Goal: Task Accomplishment & Management: Use online tool/utility

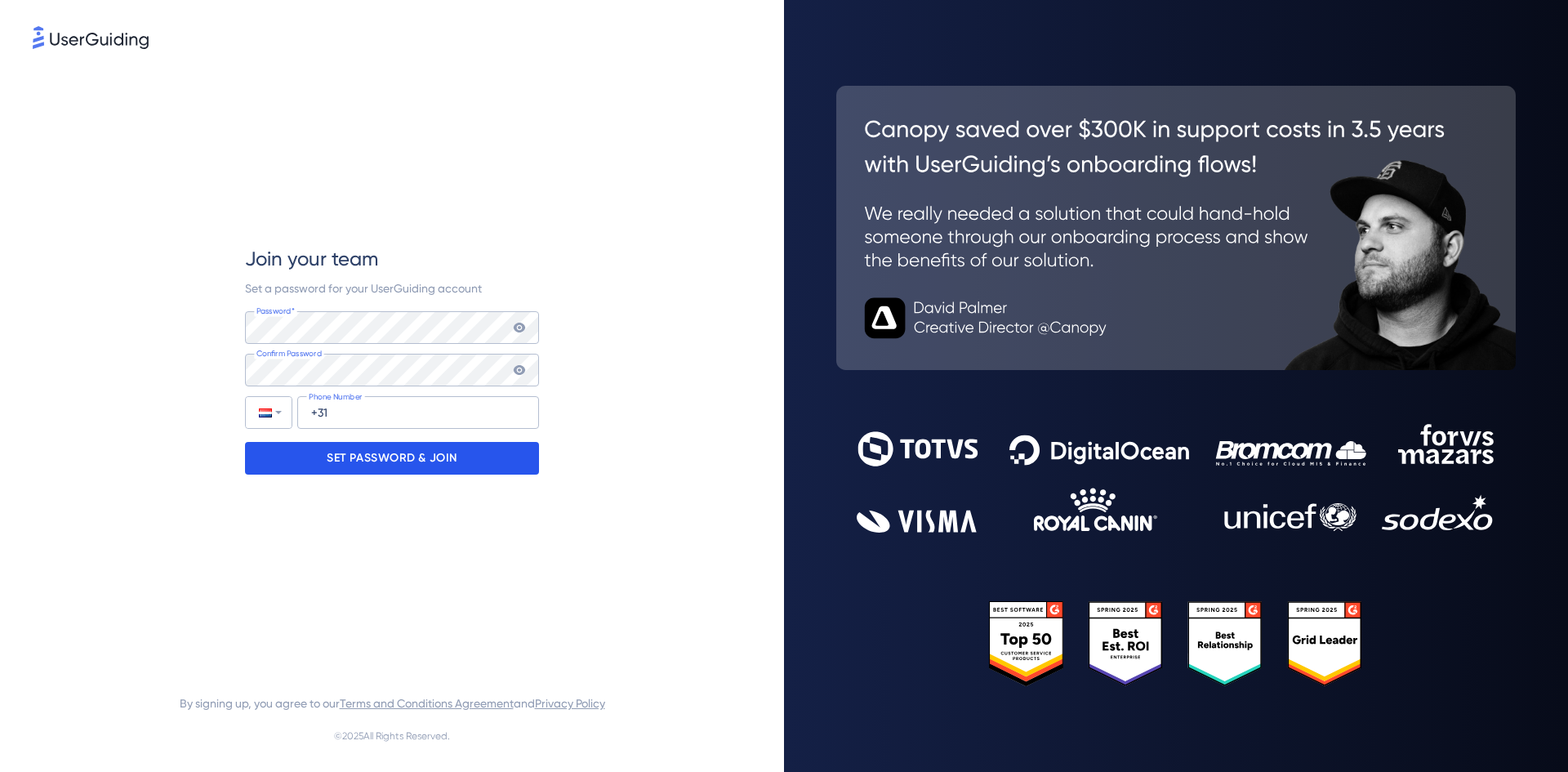
click at [395, 460] on p "SET PASSWORD & JOIN" at bounding box center [392, 458] width 130 height 26
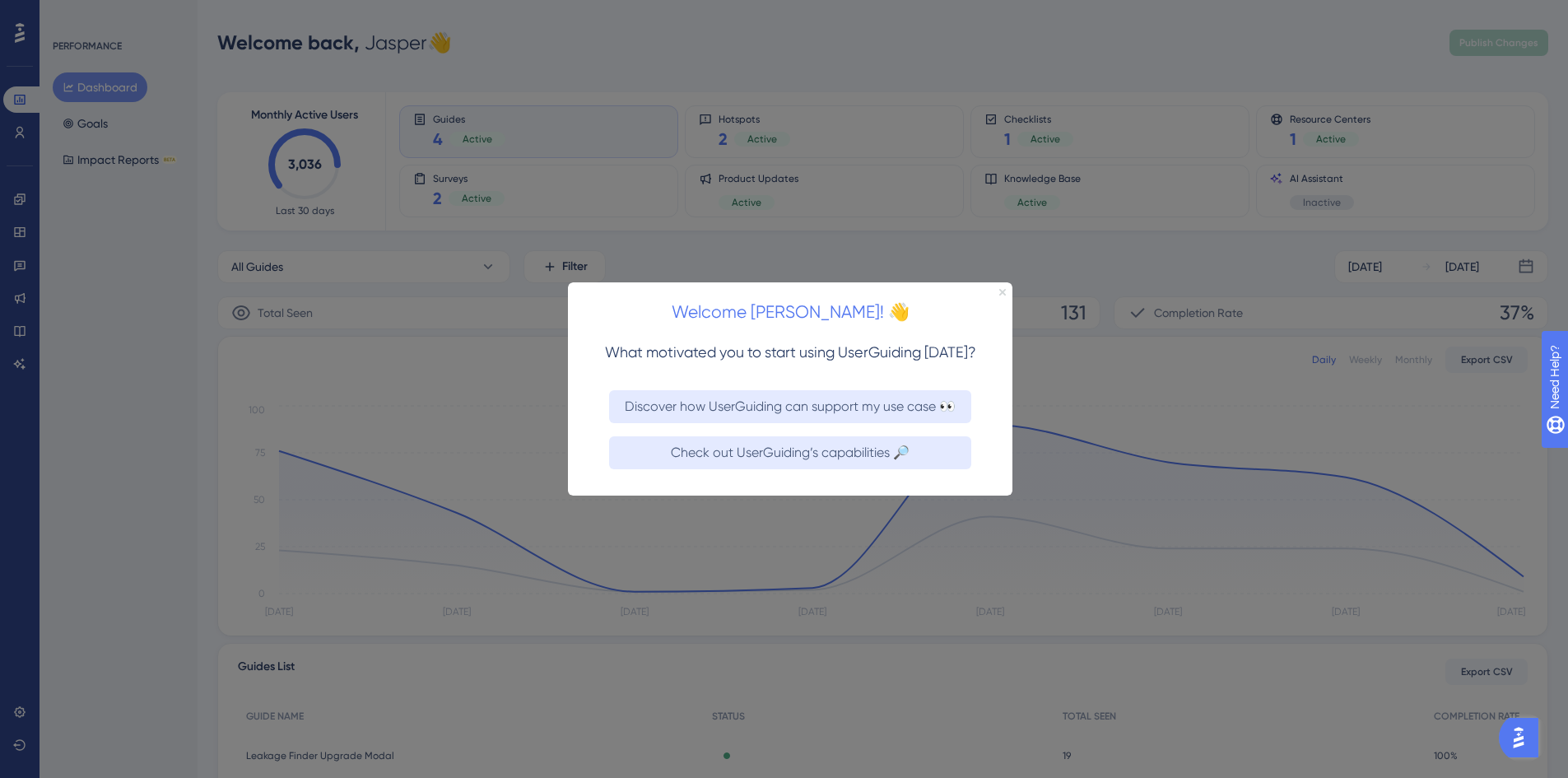
click at [1001, 290] on icon "Close Preview" at bounding box center [1002, 291] width 7 height 7
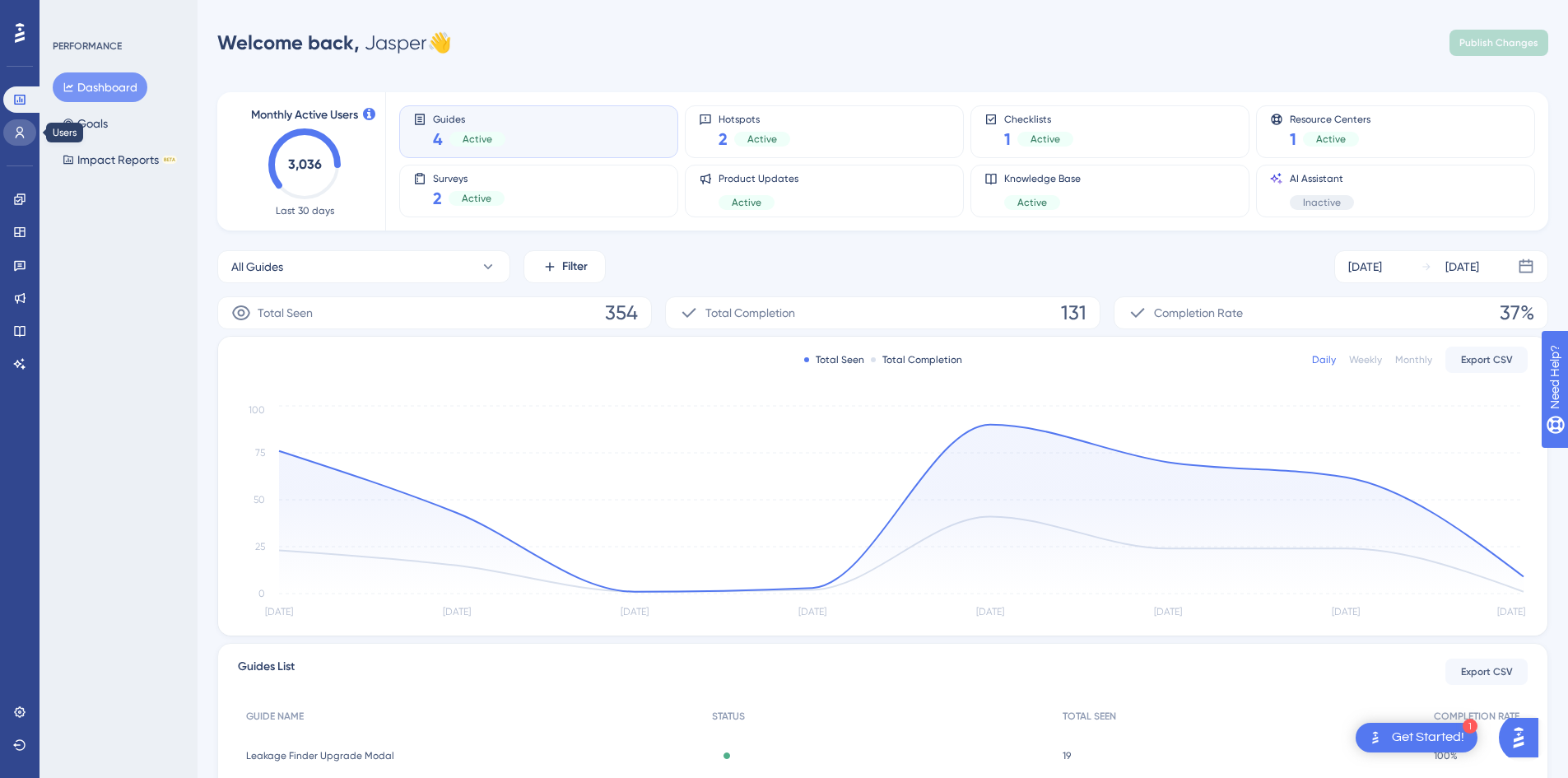
click at [22, 126] on icon at bounding box center [19, 131] width 13 height 13
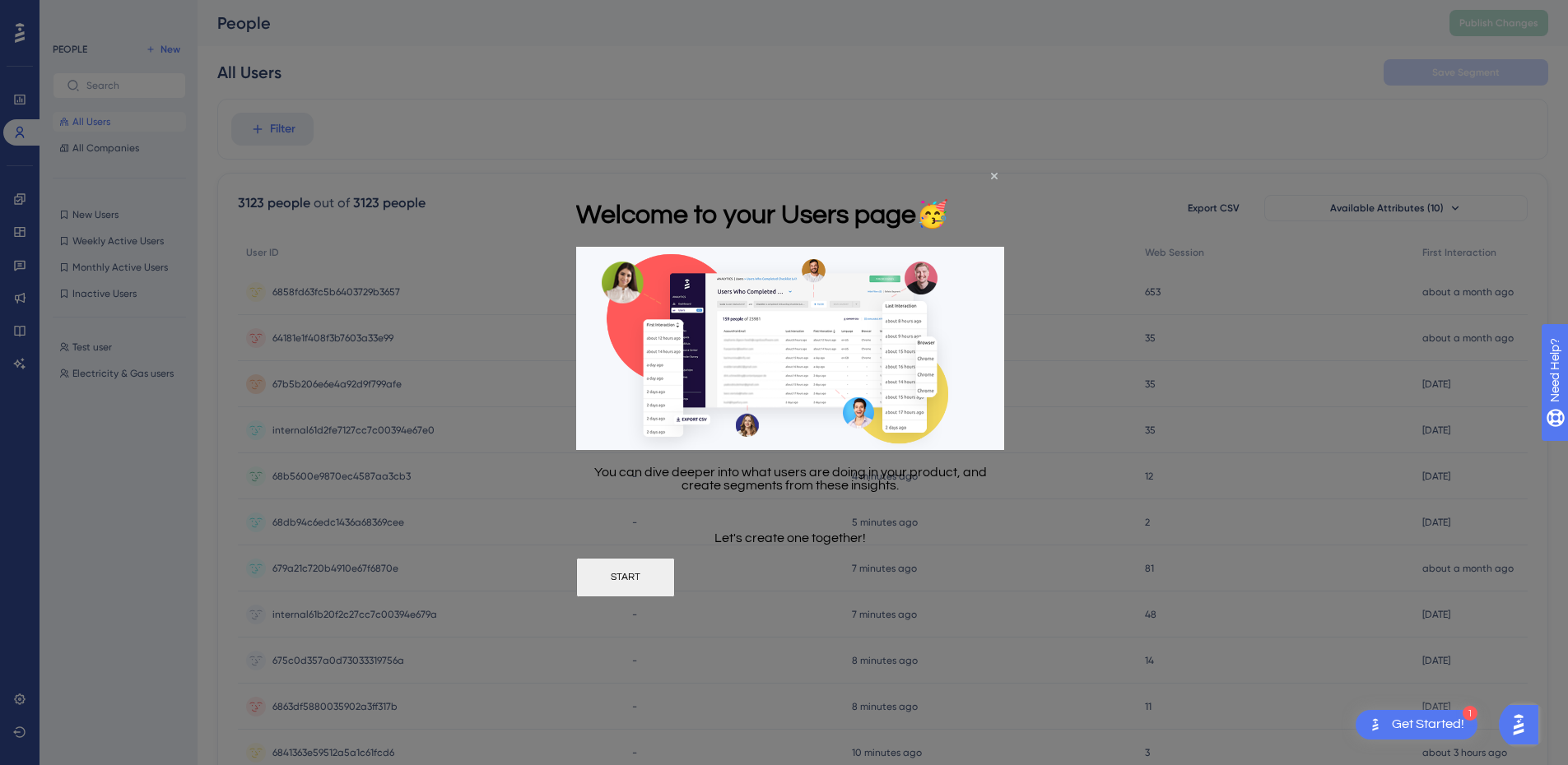
click at [171, 448] on div at bounding box center [784, 382] width 1568 height 765
click at [997, 176] on icon "Close Preview" at bounding box center [994, 175] width 7 height 7
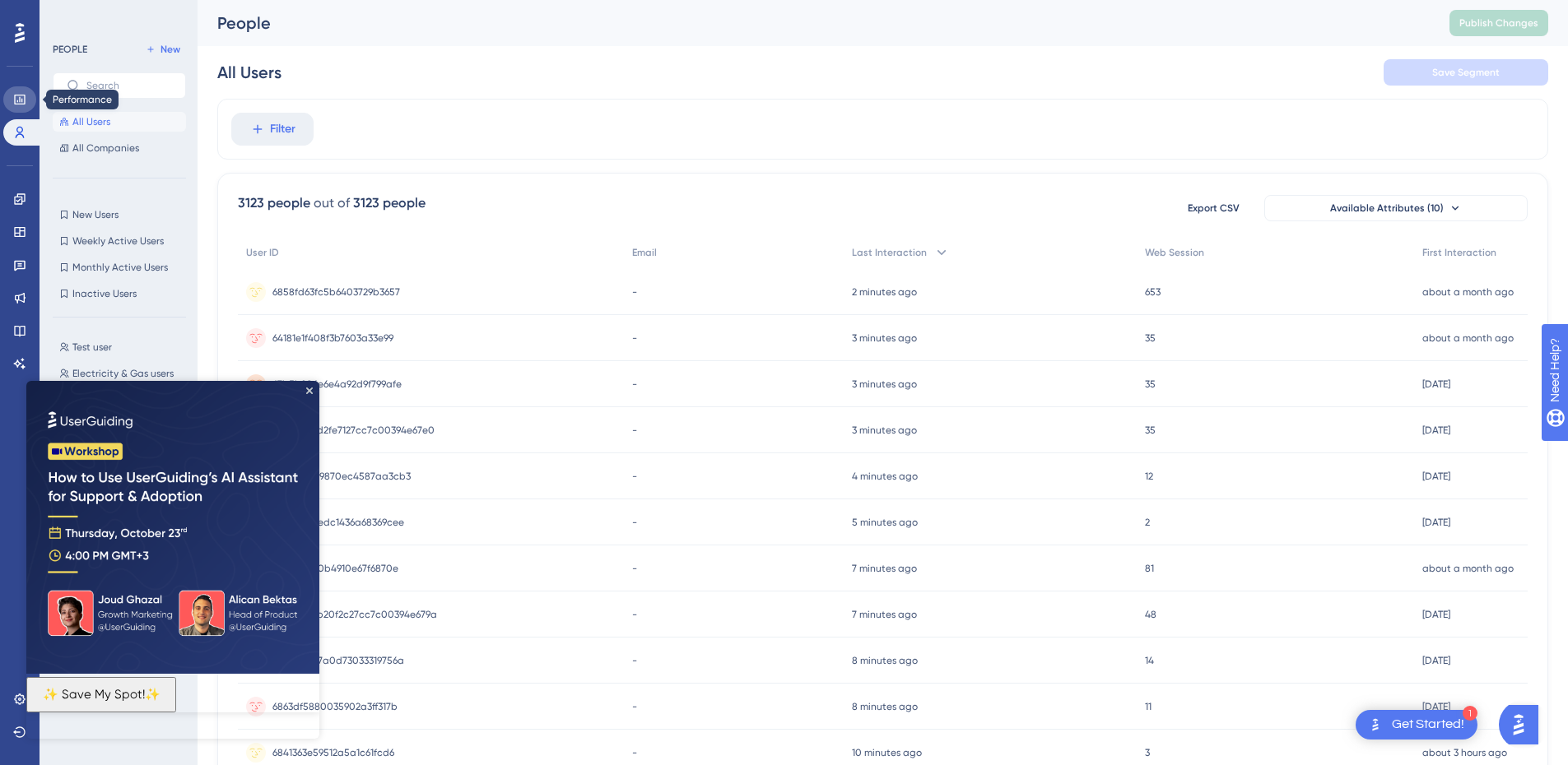
click at [14, 97] on icon at bounding box center [19, 99] width 13 height 13
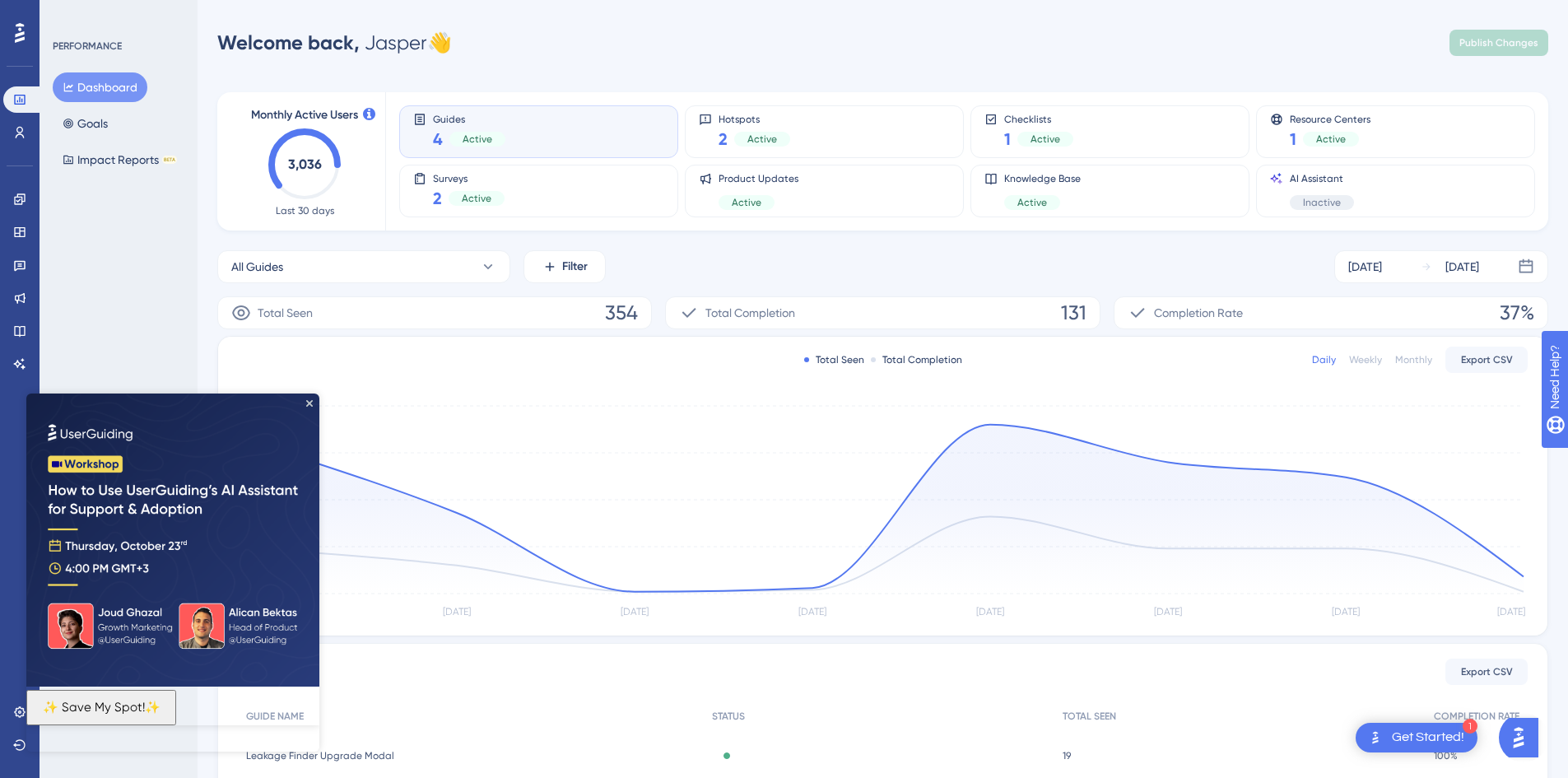
click at [1415, 742] on div "Get Started!" at bounding box center [1428, 737] width 73 height 18
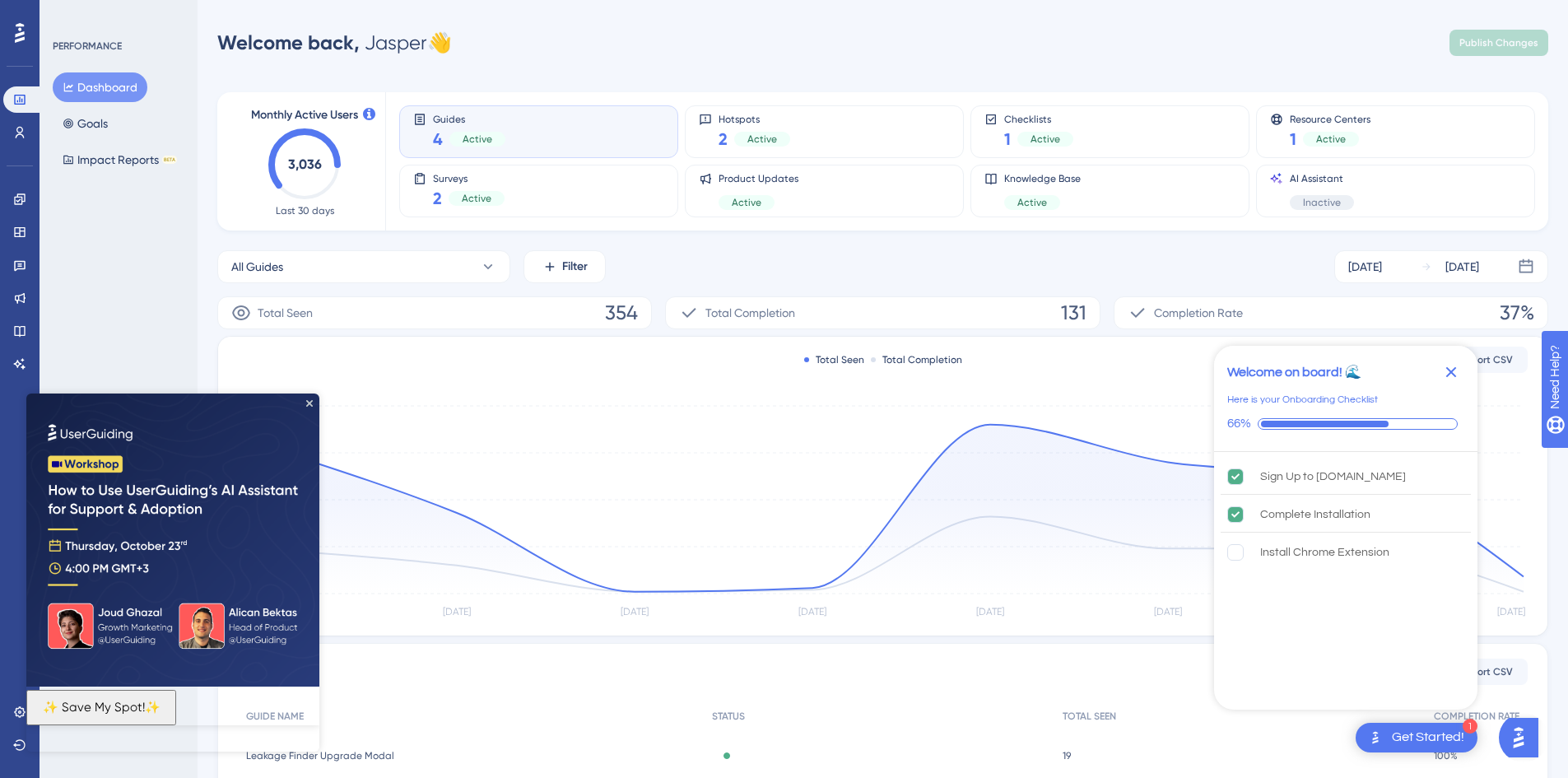
click at [1458, 372] on icon "Close Checklist" at bounding box center [1450, 371] width 20 height 20
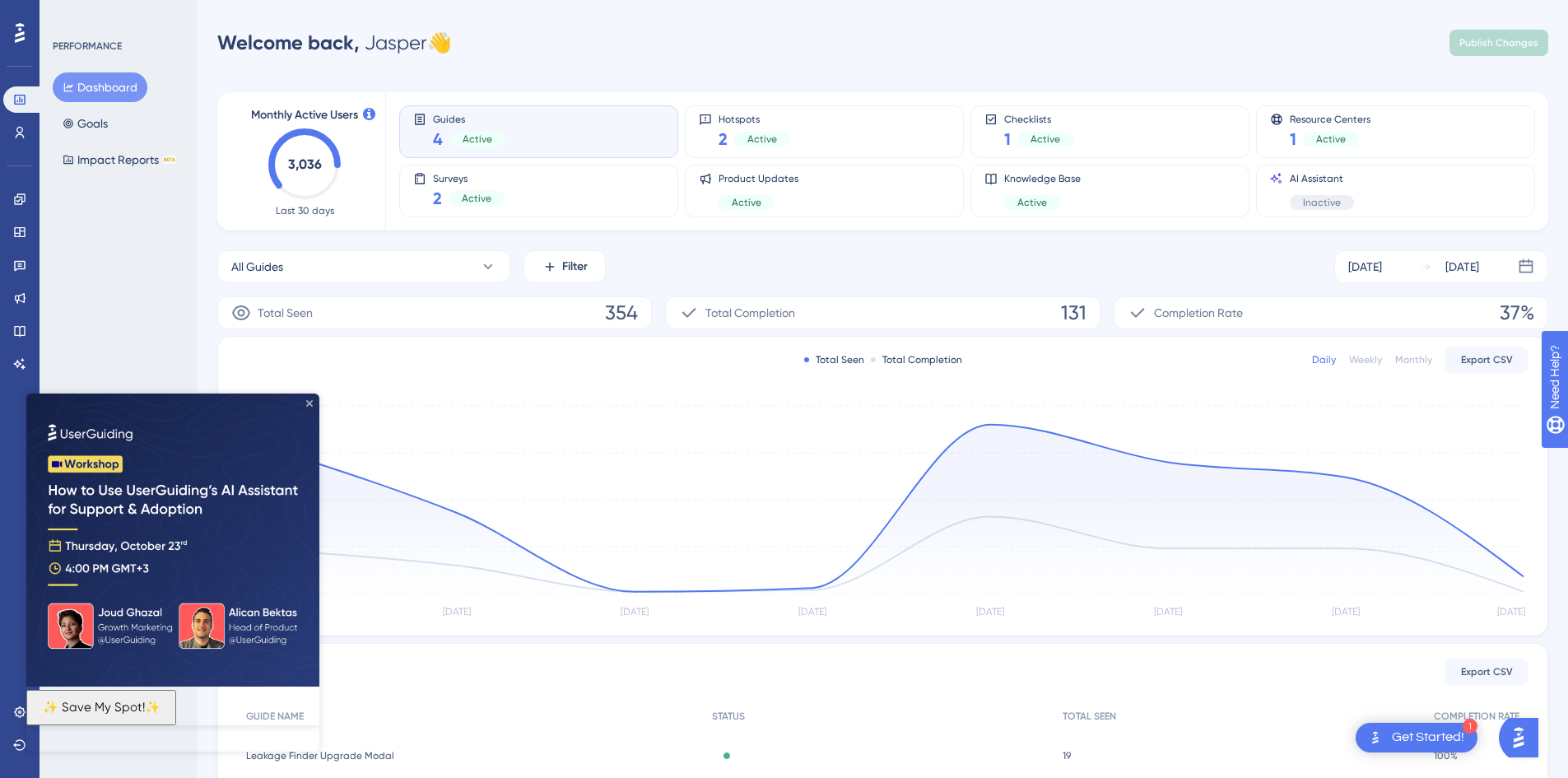
click at [309, 405] on icon "Close Preview" at bounding box center [309, 403] width 7 height 7
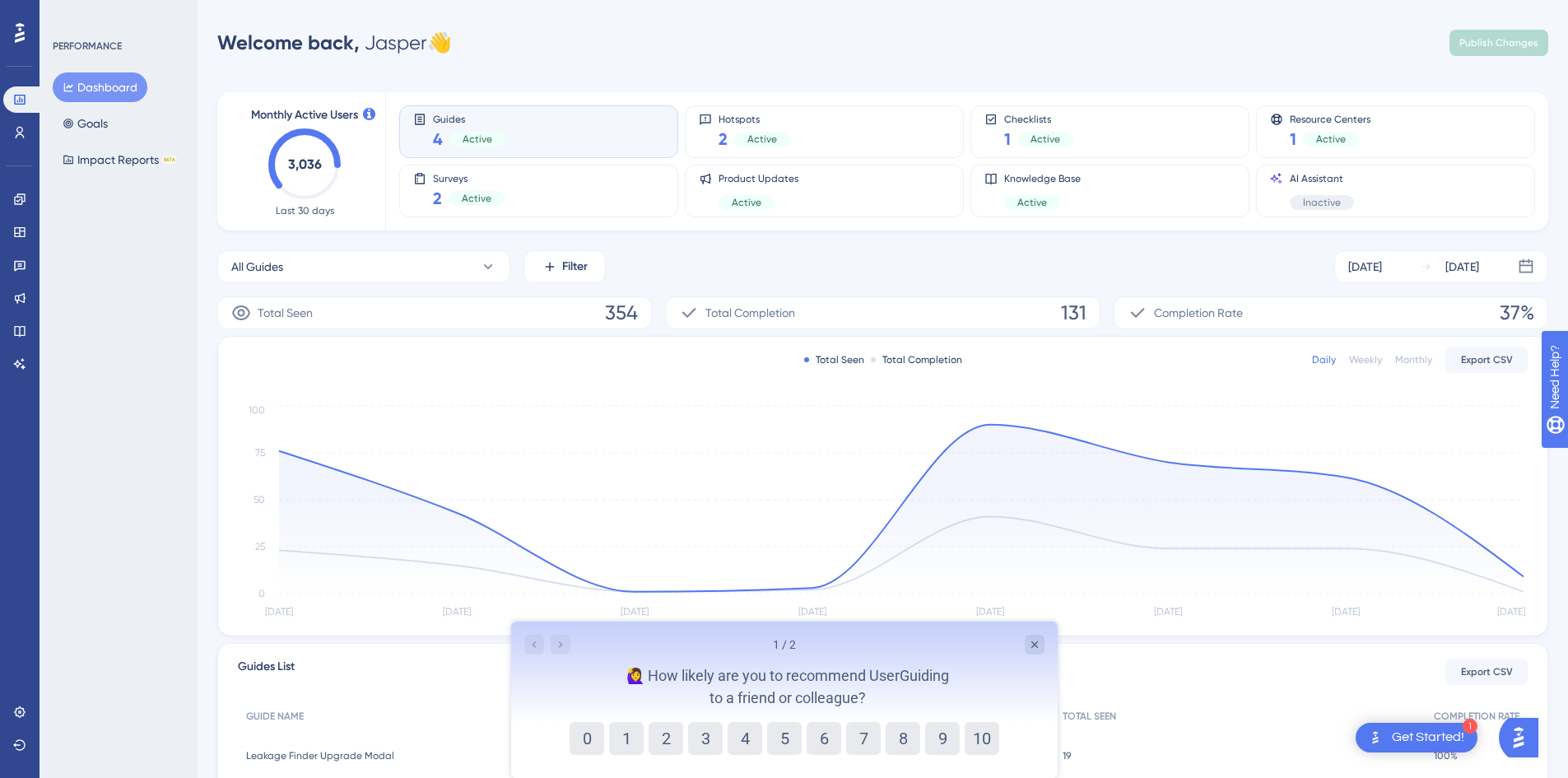
click at [543, 127] on div "Guides 4 Active" at bounding box center [539, 131] width 251 height 38
click at [1037, 648] on icon "Close survey" at bounding box center [1033, 644] width 13 height 13
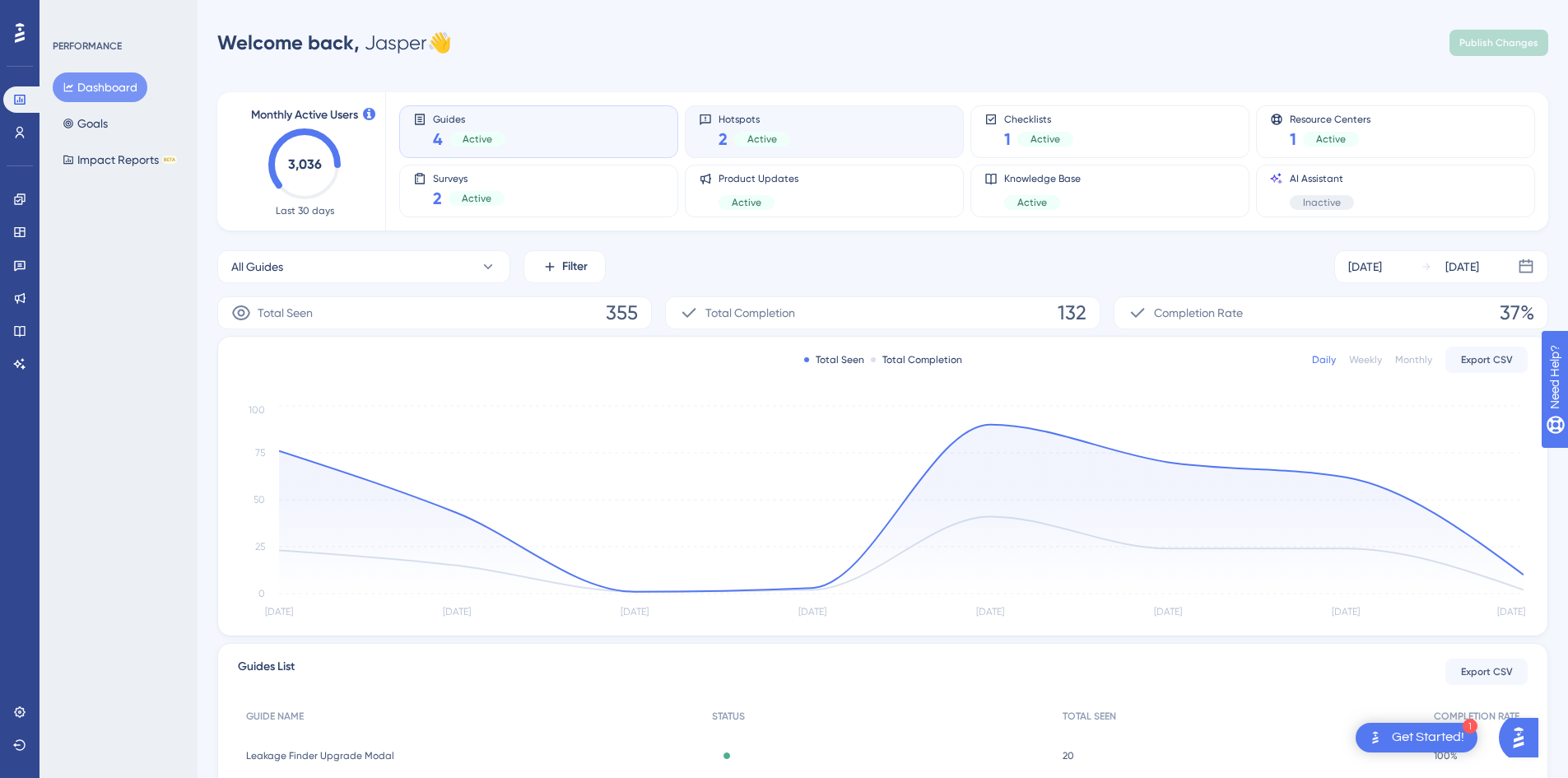
click at [829, 126] on div "Hotspots 2 Active" at bounding box center [824, 131] width 251 height 38
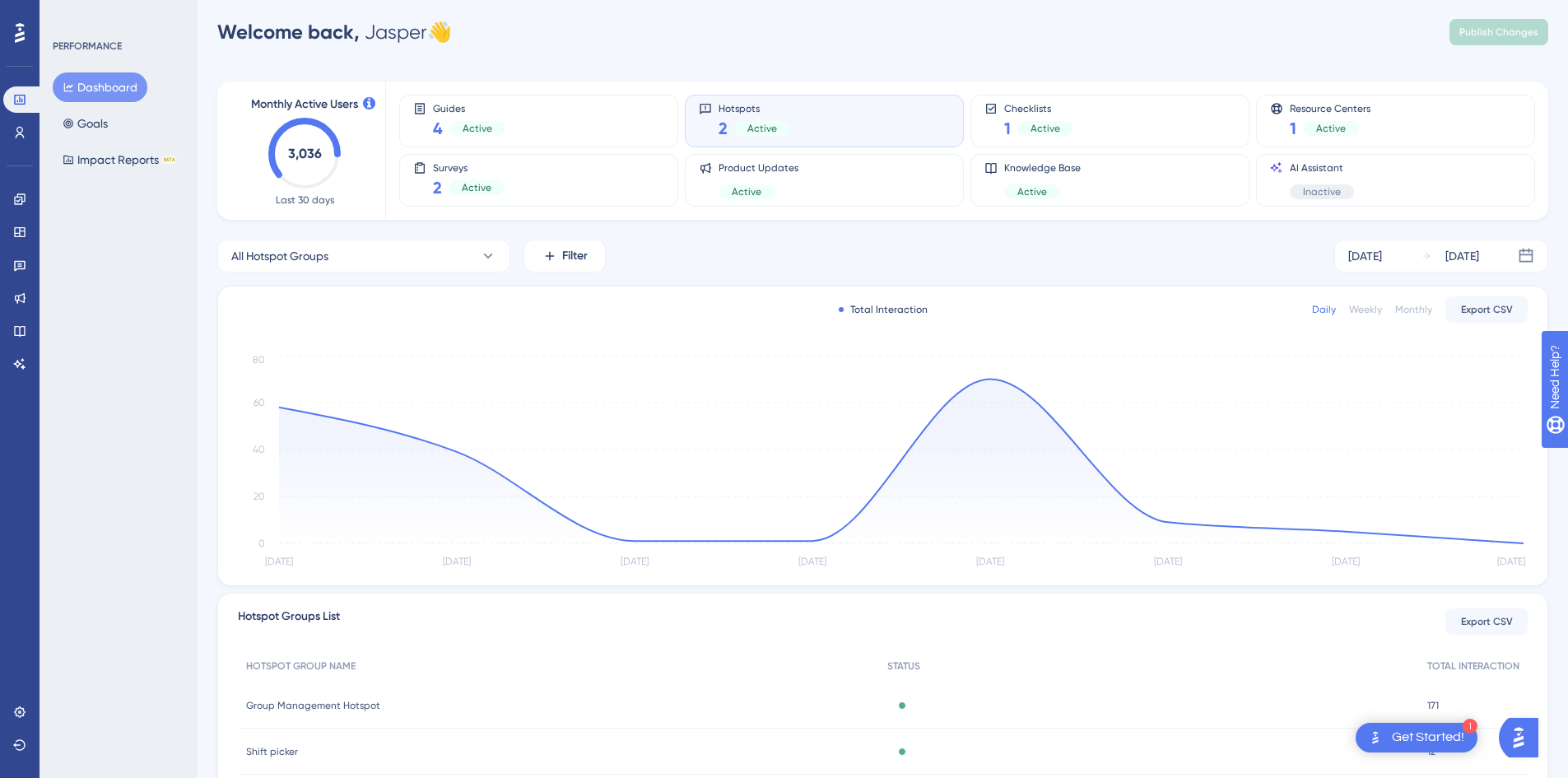
scroll to position [114, 0]
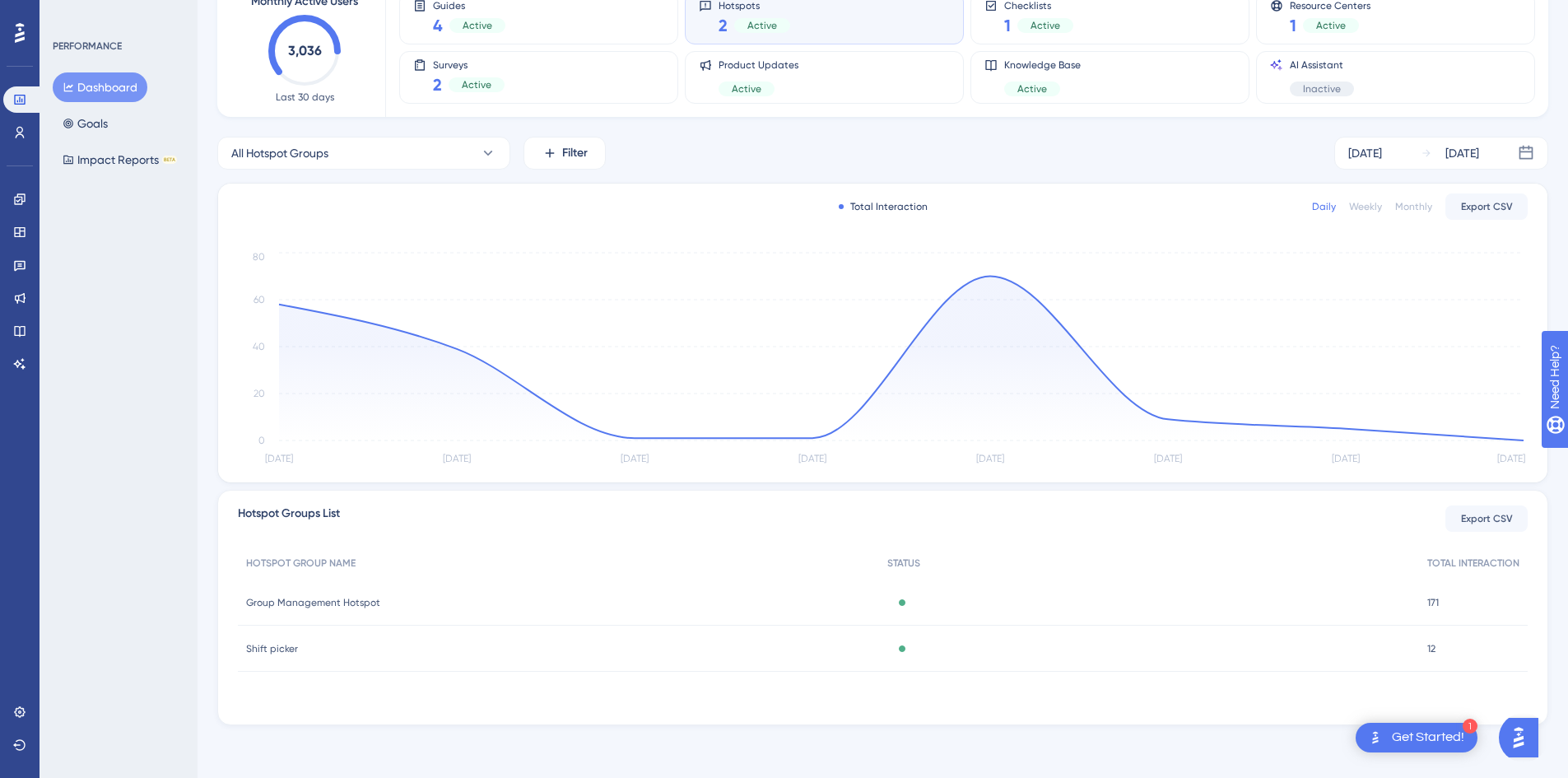
click at [320, 602] on span "Group Management Hotspot" at bounding box center [313, 602] width 134 height 13
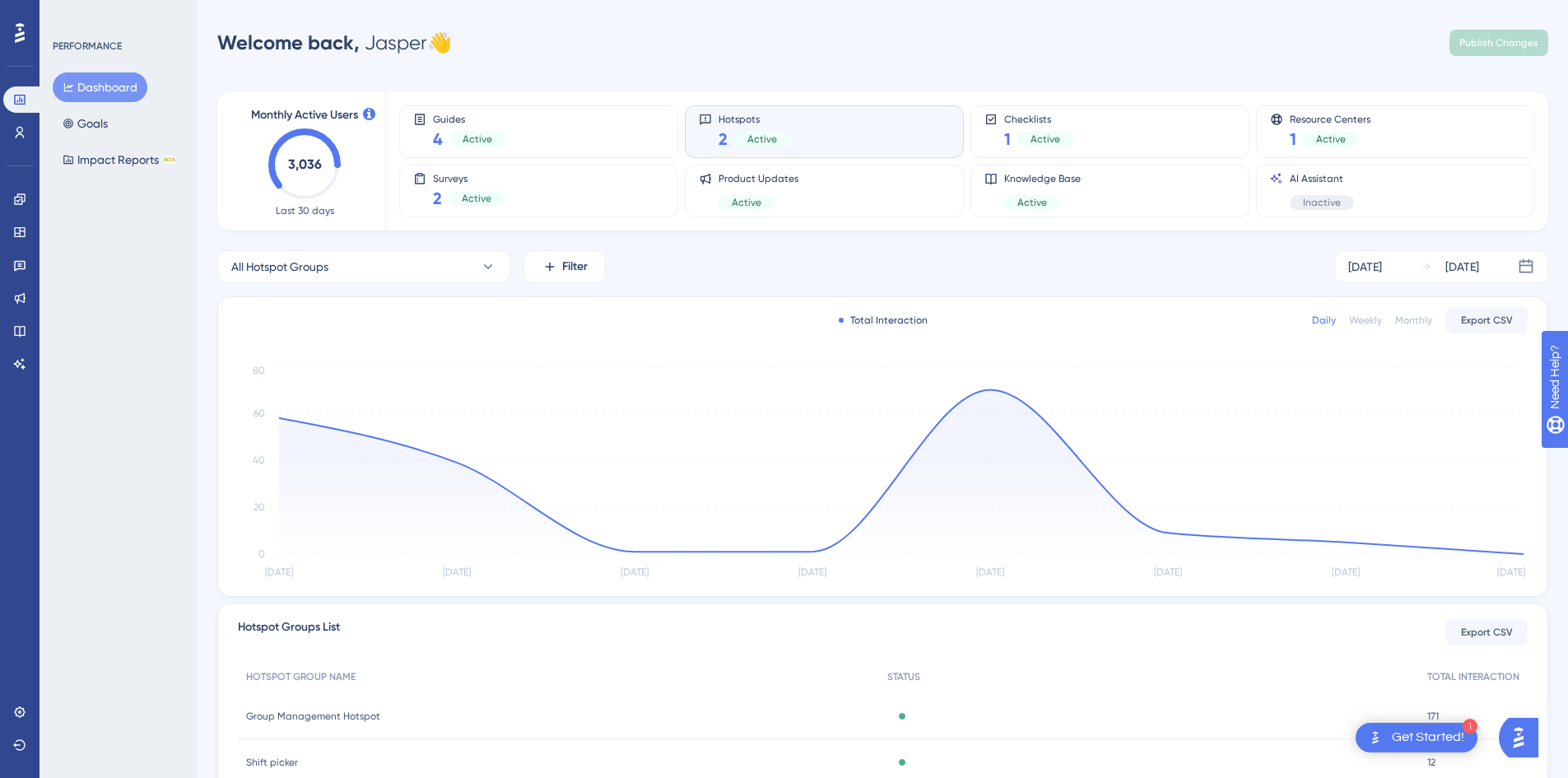
click at [809, 126] on div "Hotspots 2 Active" at bounding box center [824, 131] width 251 height 38
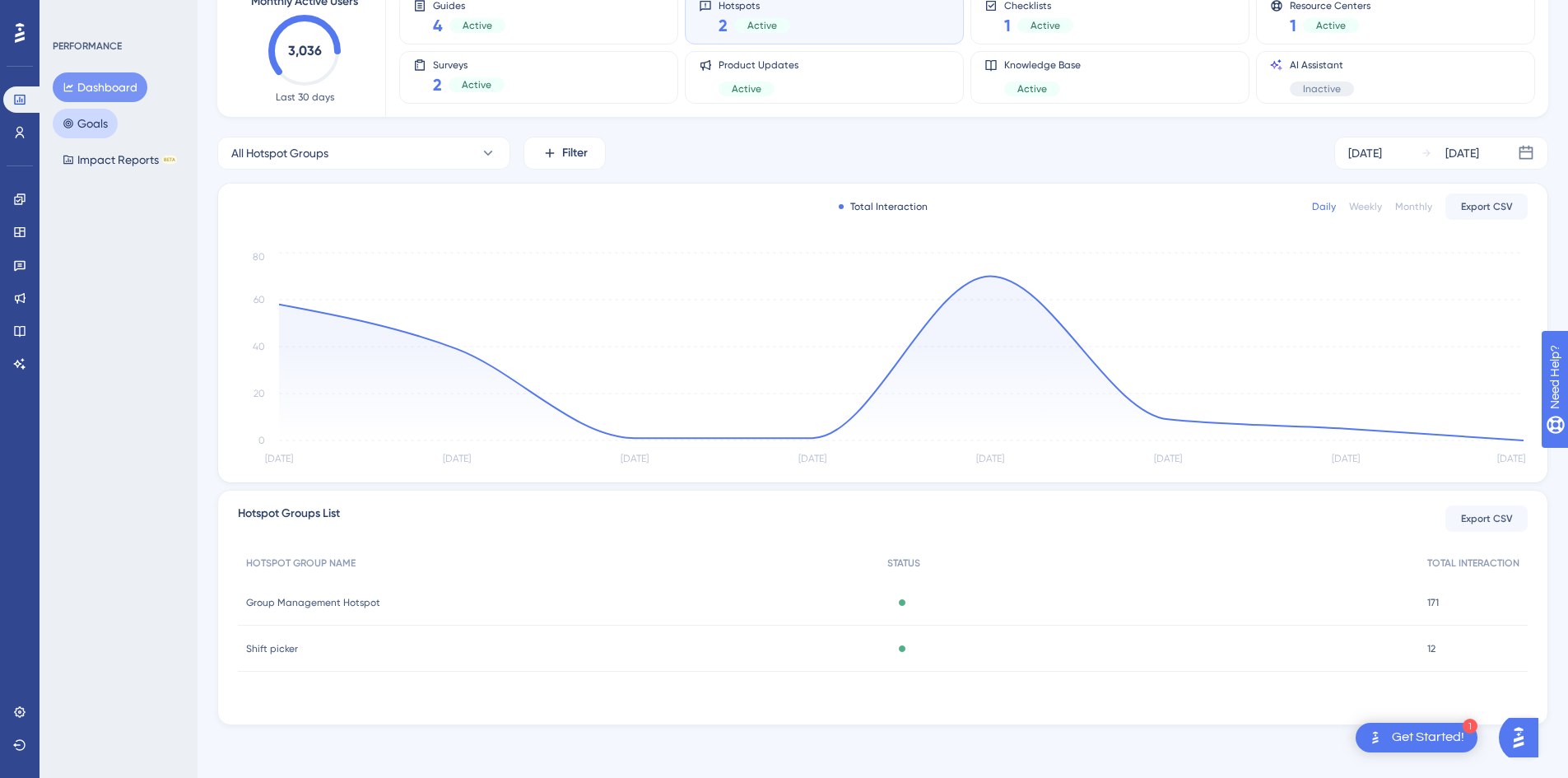
click at [117, 130] on button "Goals" at bounding box center [85, 123] width 65 height 29
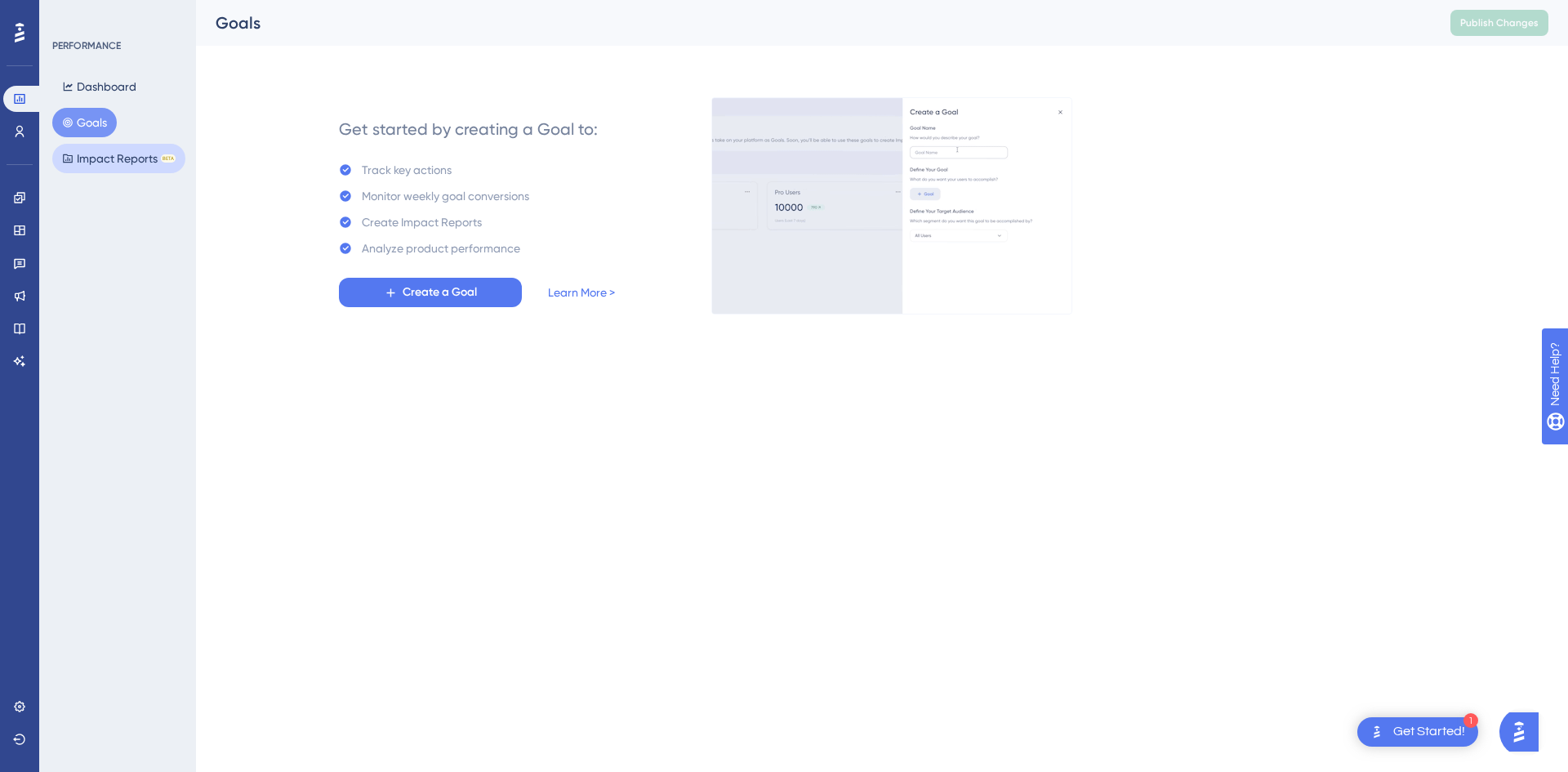
click at [108, 158] on button "Impact Reports BETA" at bounding box center [119, 158] width 133 height 29
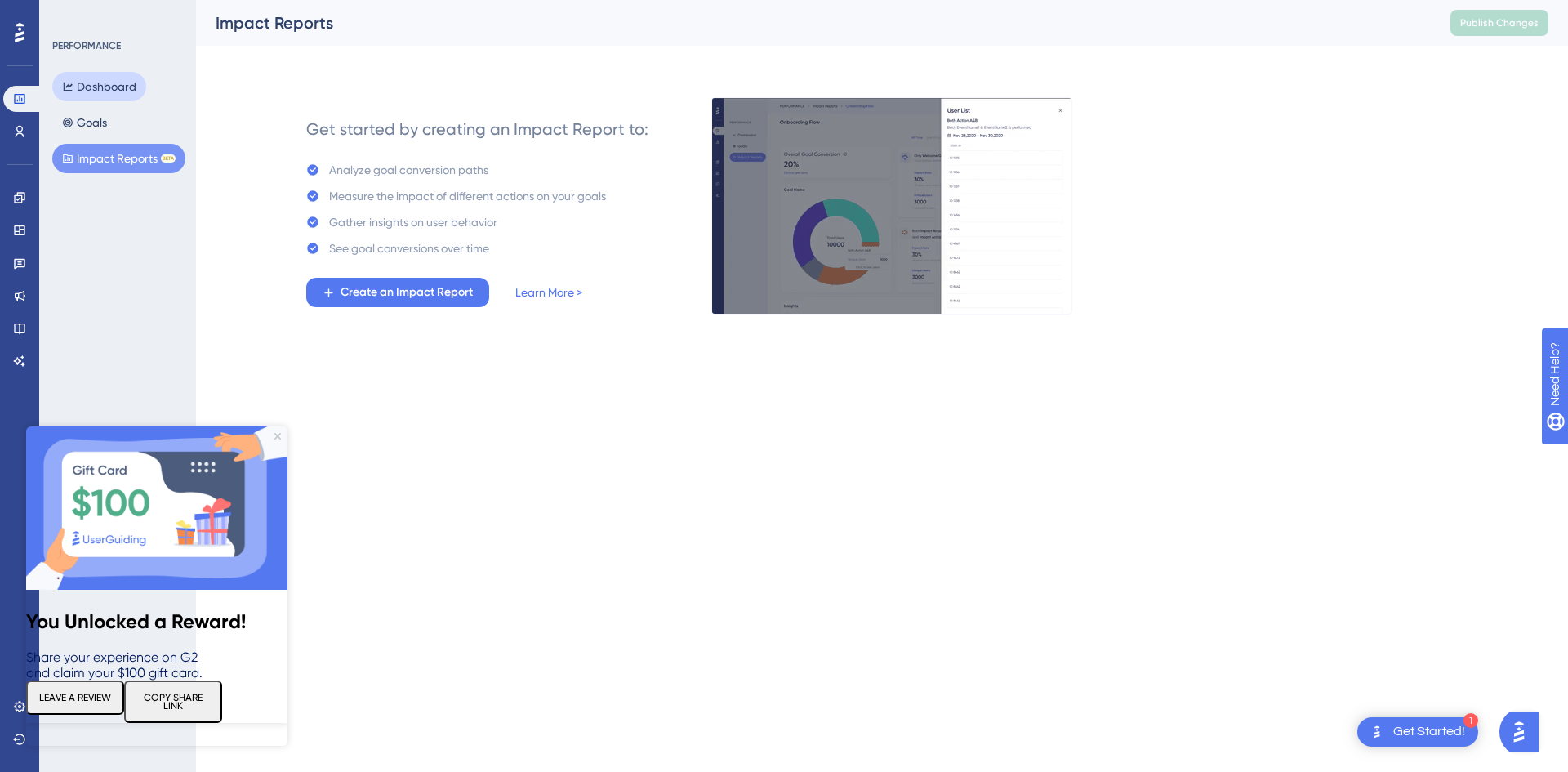
click at [107, 88] on button "Dashboard" at bounding box center [99, 87] width 94 height 29
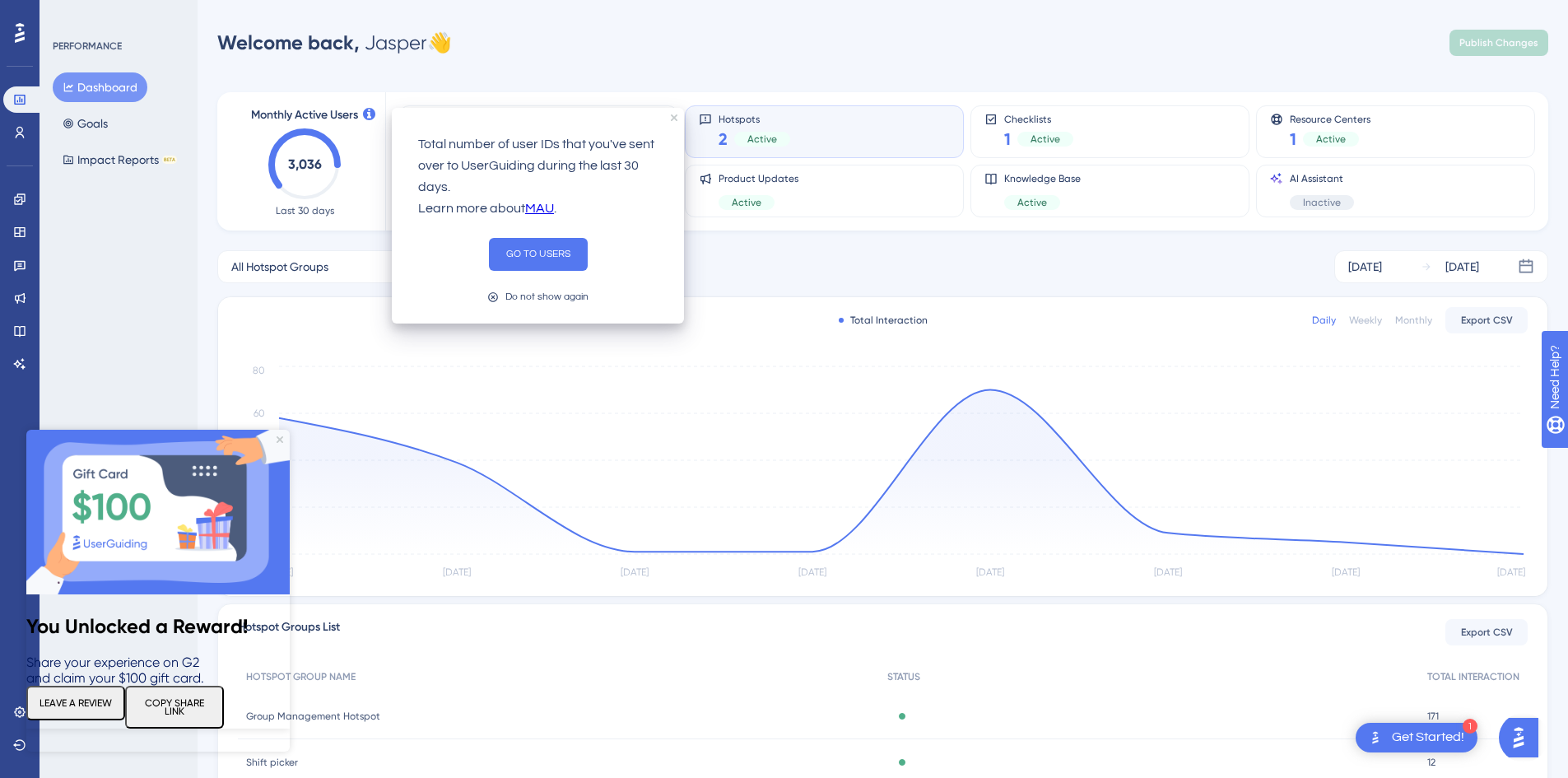
click at [78, 287] on div "PERFORMANCE Dashboard Goals Impact Reports BETA" at bounding box center [118, 389] width 158 height 778
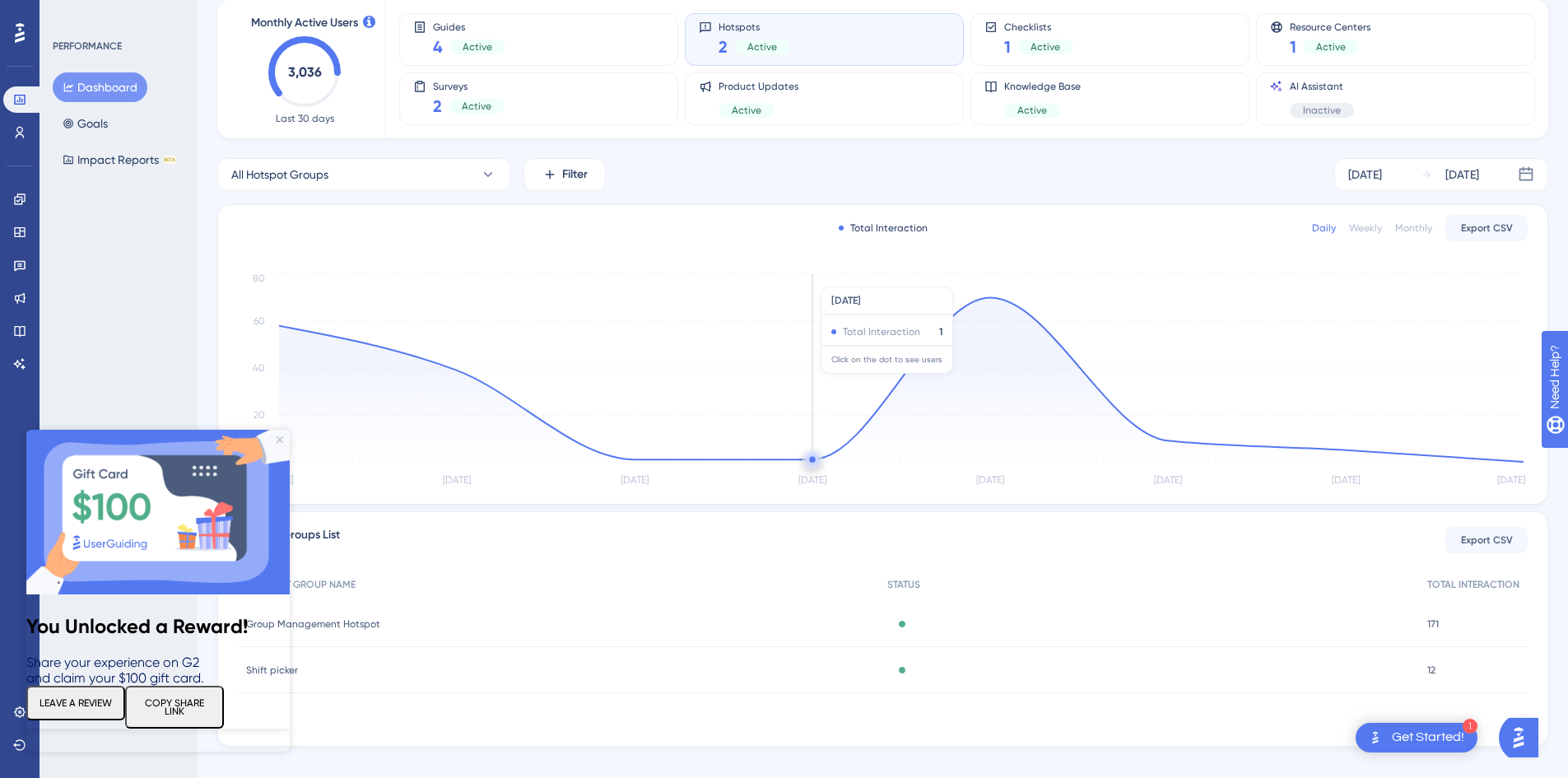
scroll to position [114, 0]
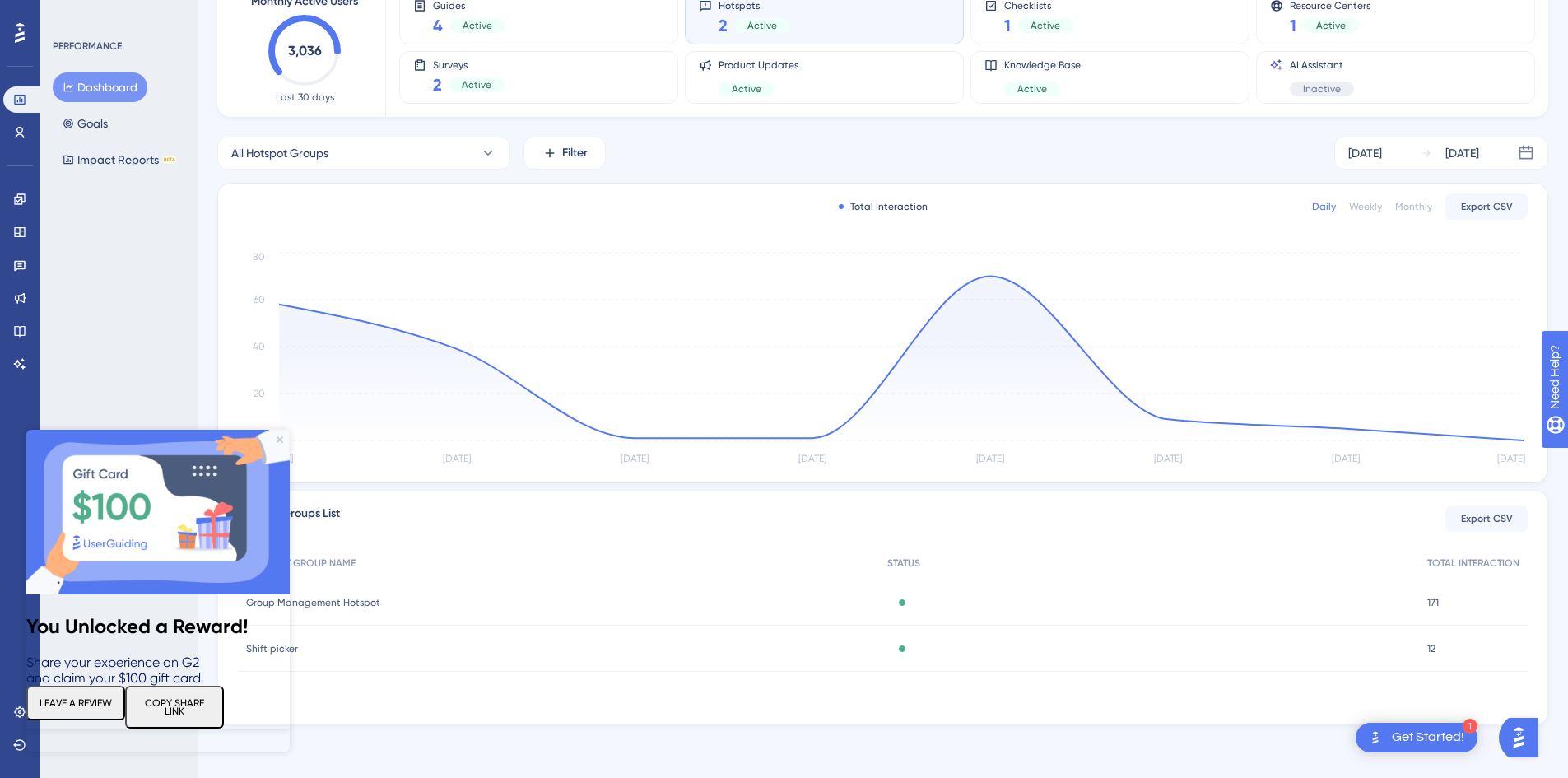
click at [274, 438] on img at bounding box center [158, 511] width 264 height 165
click at [274, 439] on img at bounding box center [158, 511] width 264 height 165
click at [279, 444] on img at bounding box center [158, 511] width 264 height 165
click at [278, 439] on icon "Close Preview" at bounding box center [279, 439] width 7 height 7
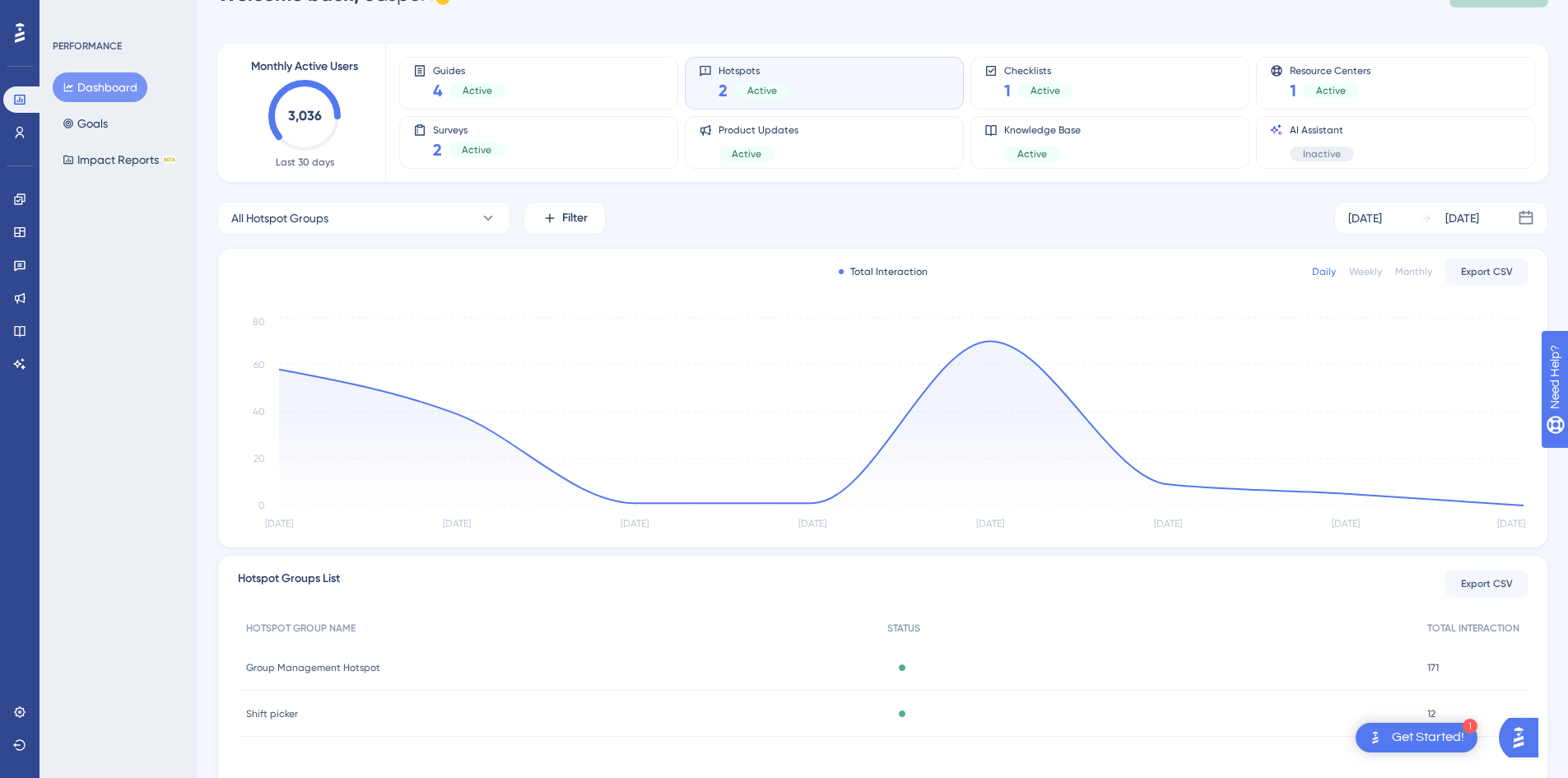
scroll to position [0, 0]
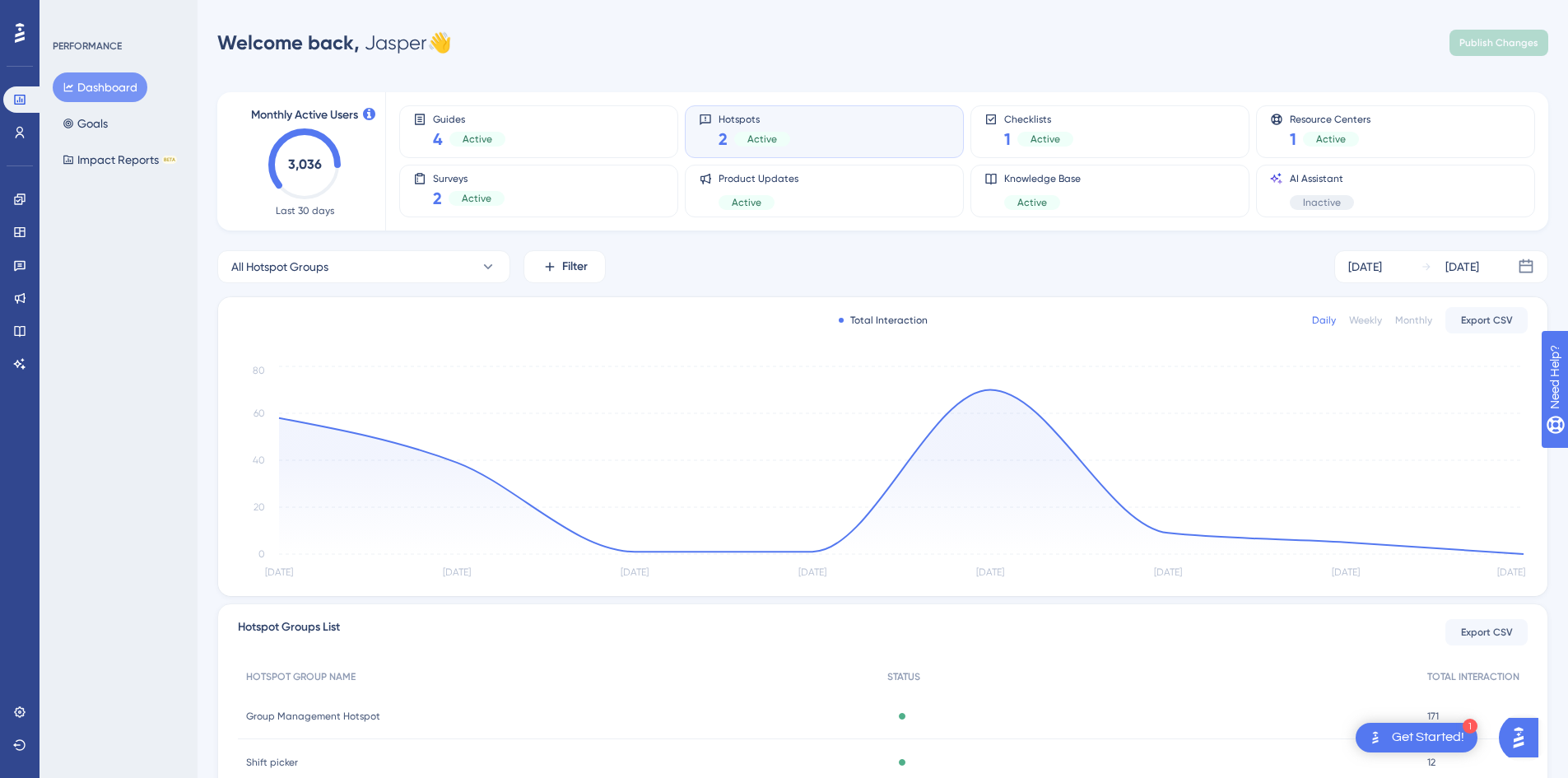
click at [19, 31] on icon at bounding box center [20, 33] width 10 height 22
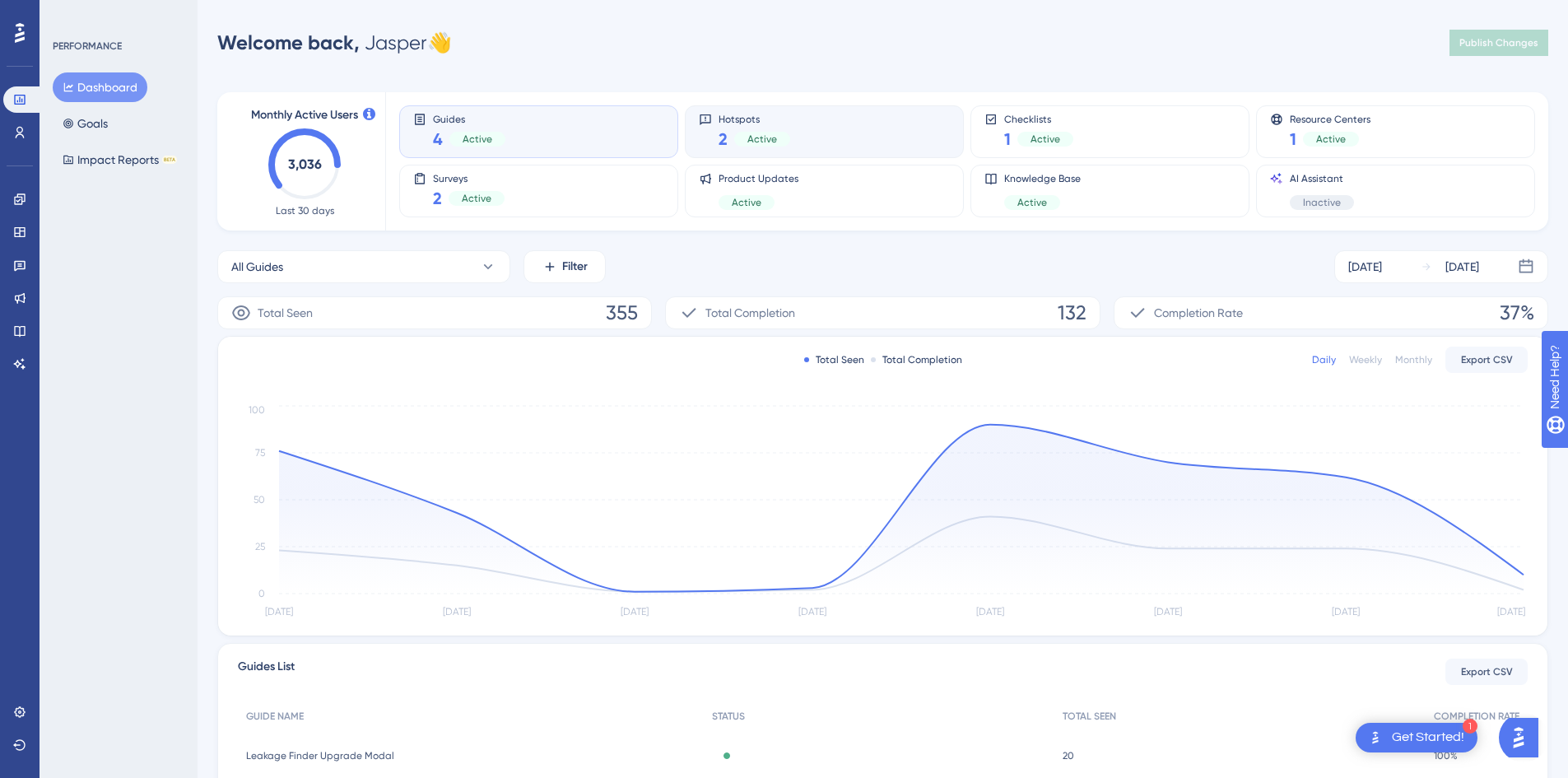
click at [844, 136] on div "Hotspots 2 Active" at bounding box center [824, 131] width 251 height 38
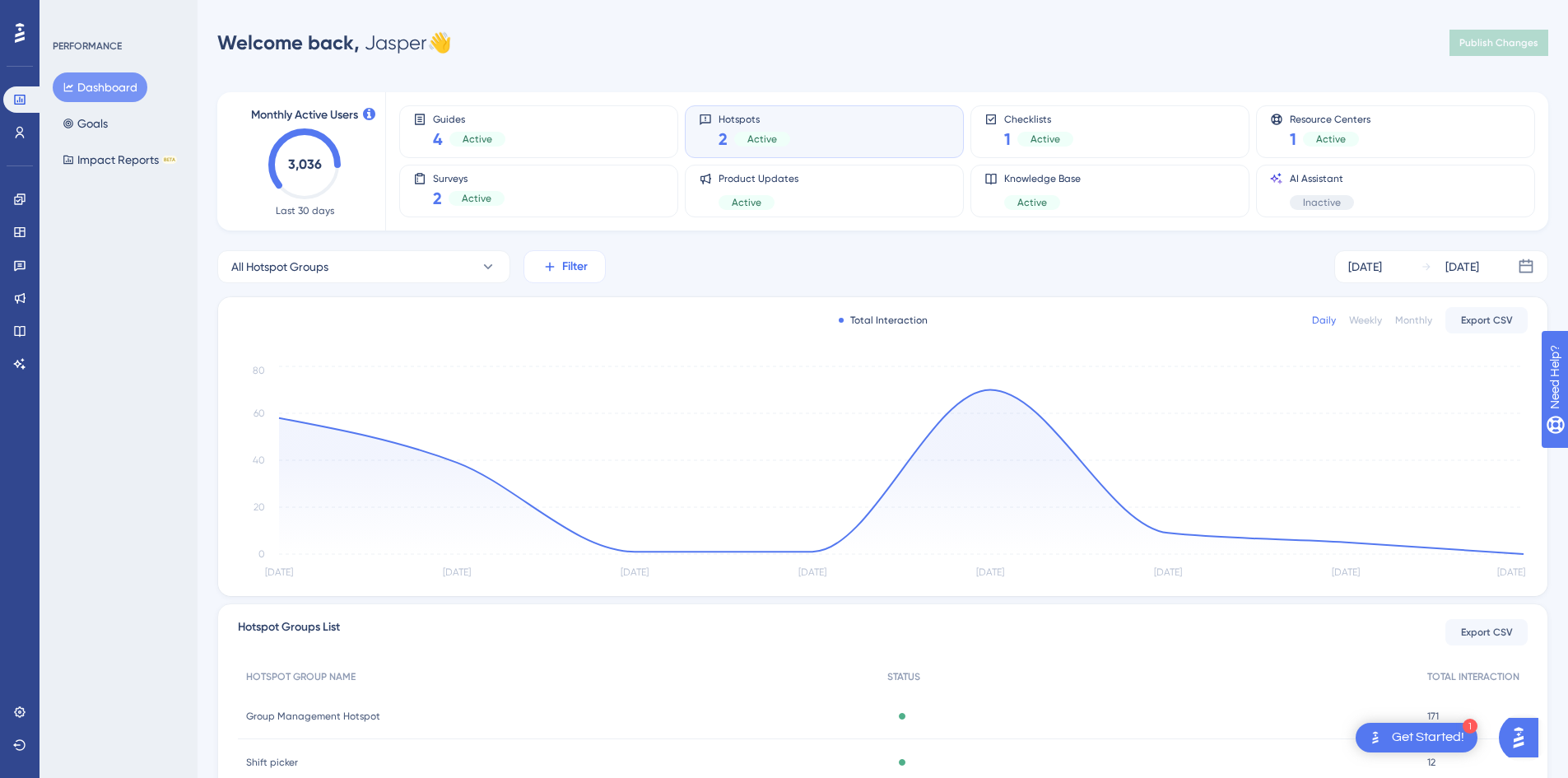
click at [549, 268] on icon at bounding box center [549, 267] width 9 height 9
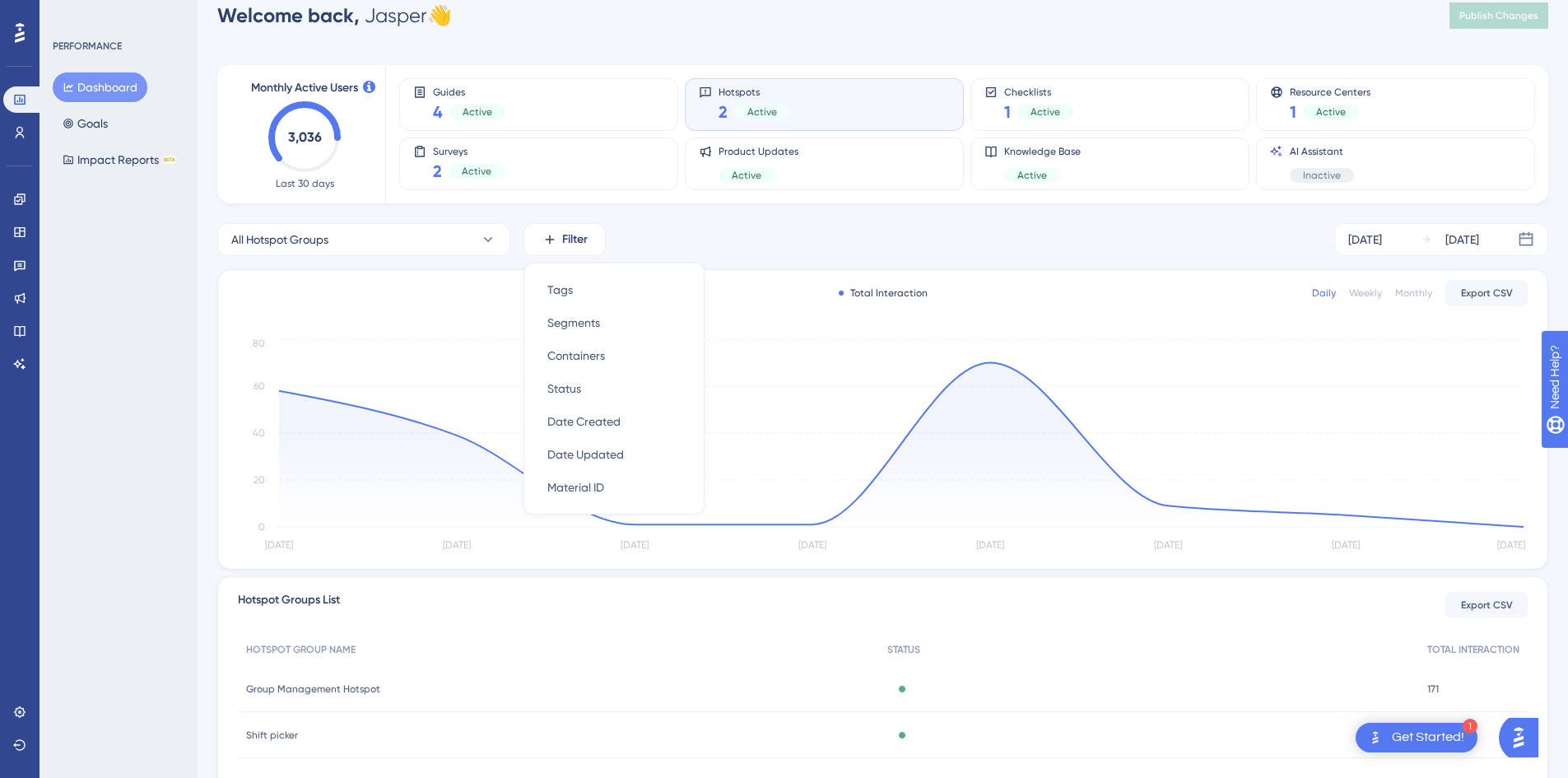
click at [745, 228] on div "All Hotspot Groups Filter Tags Tags Segments Segments Containers Containers Sta…" at bounding box center [883, 240] width 1331 height 33
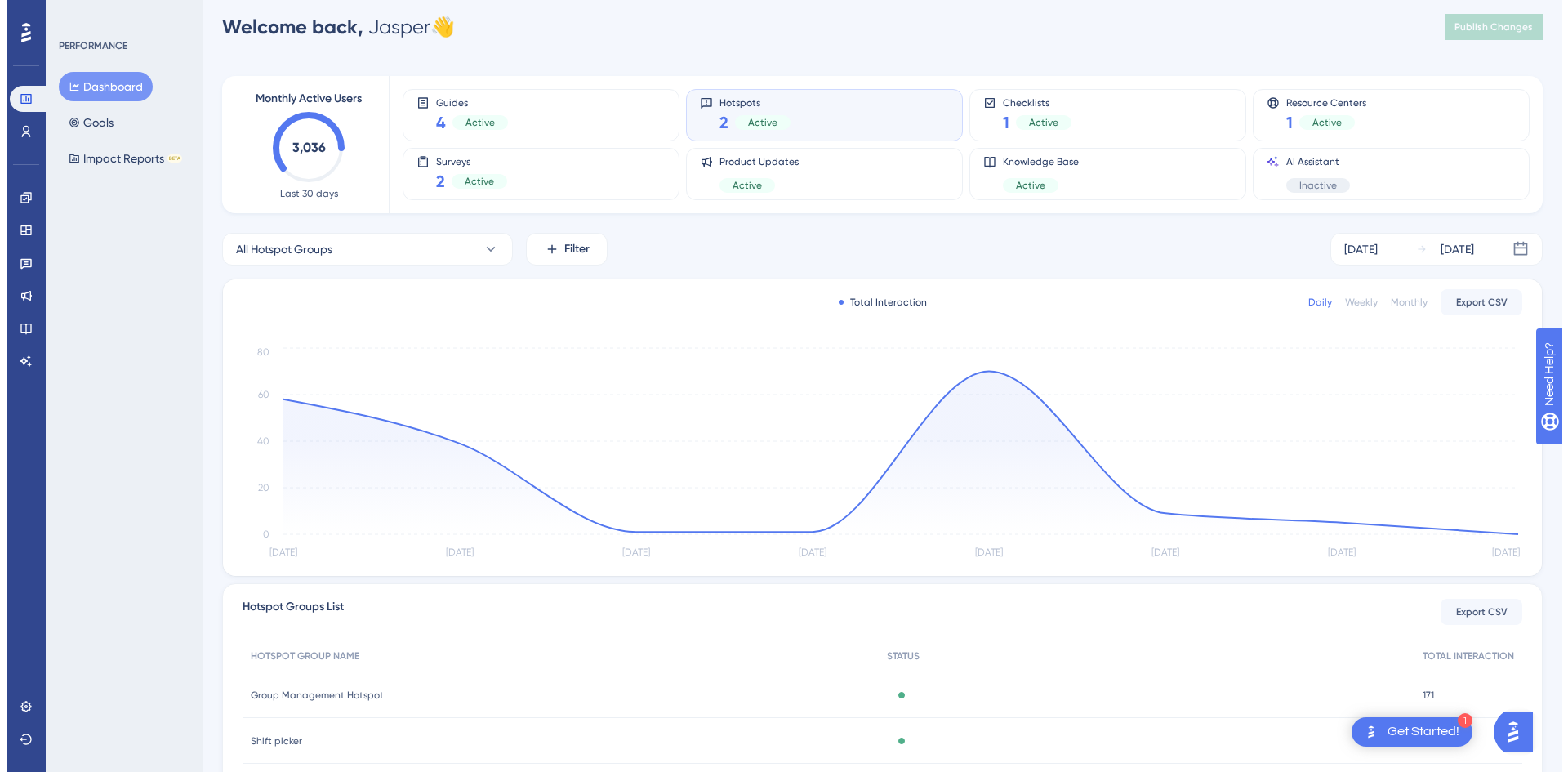
scroll to position [0, 0]
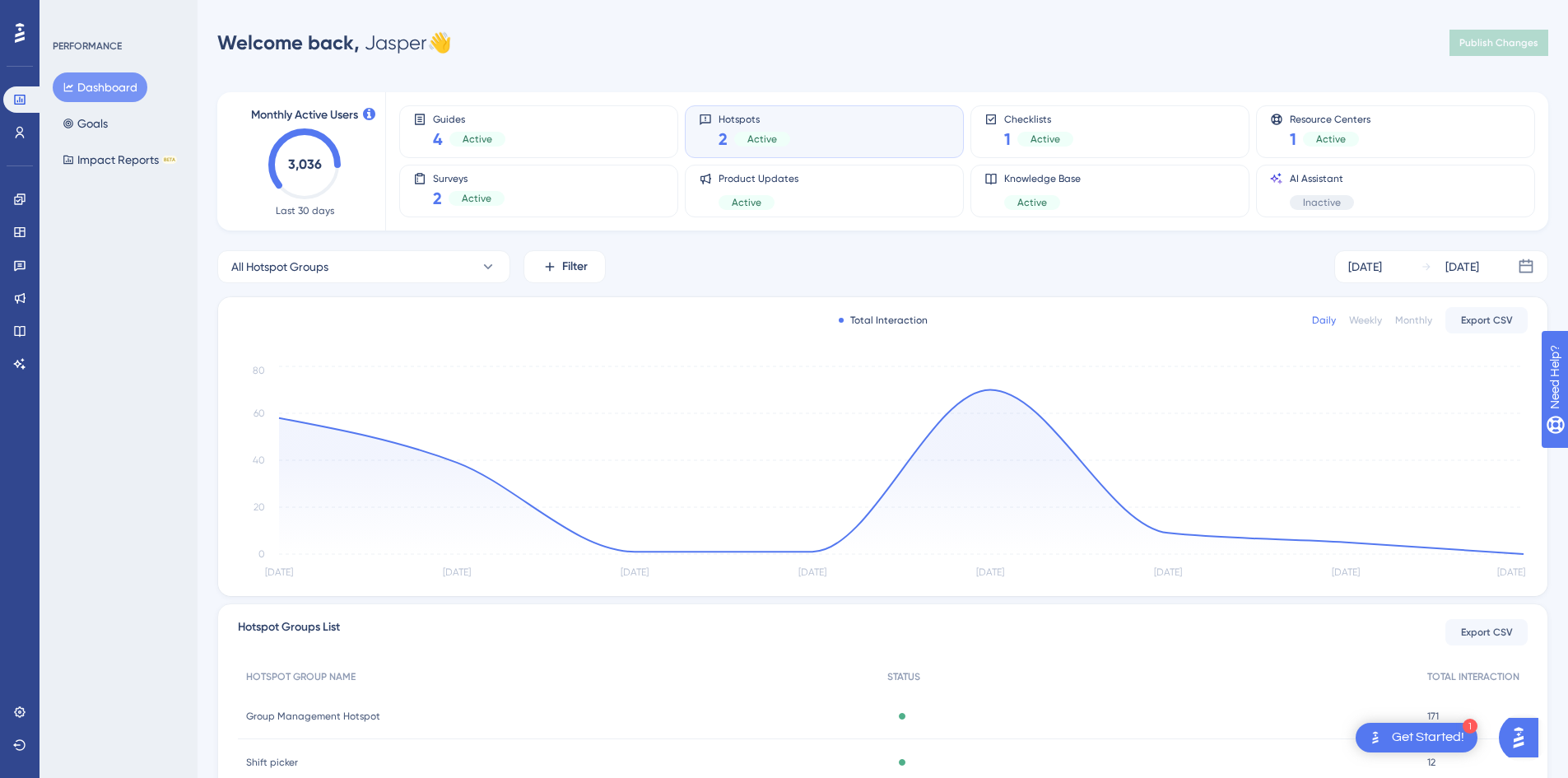
click at [1404, 736] on div "Get Started!" at bounding box center [1428, 737] width 73 height 18
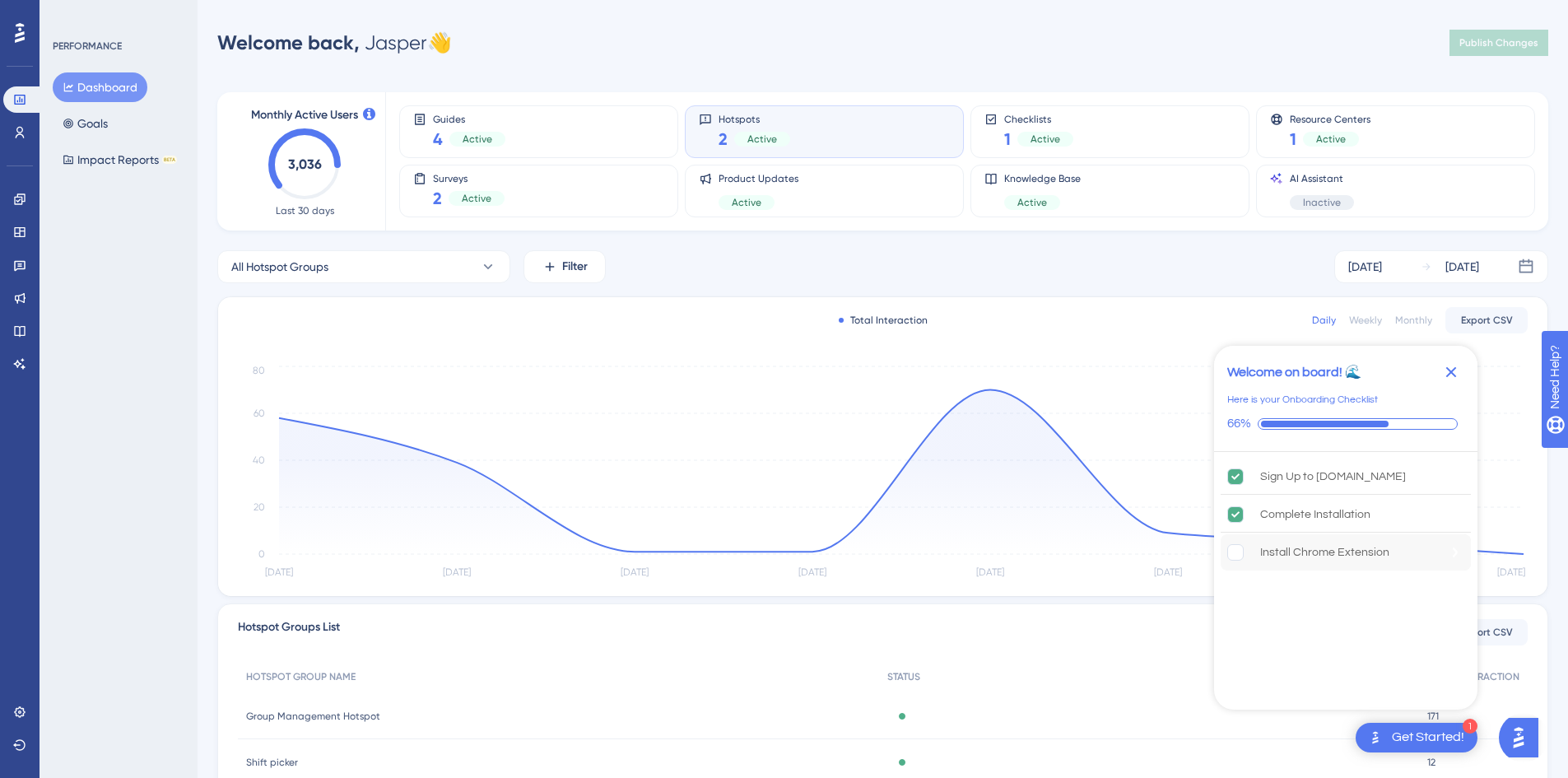
click at [1287, 548] on div "Install Chrome Extension" at bounding box center [1325, 552] width 129 height 20
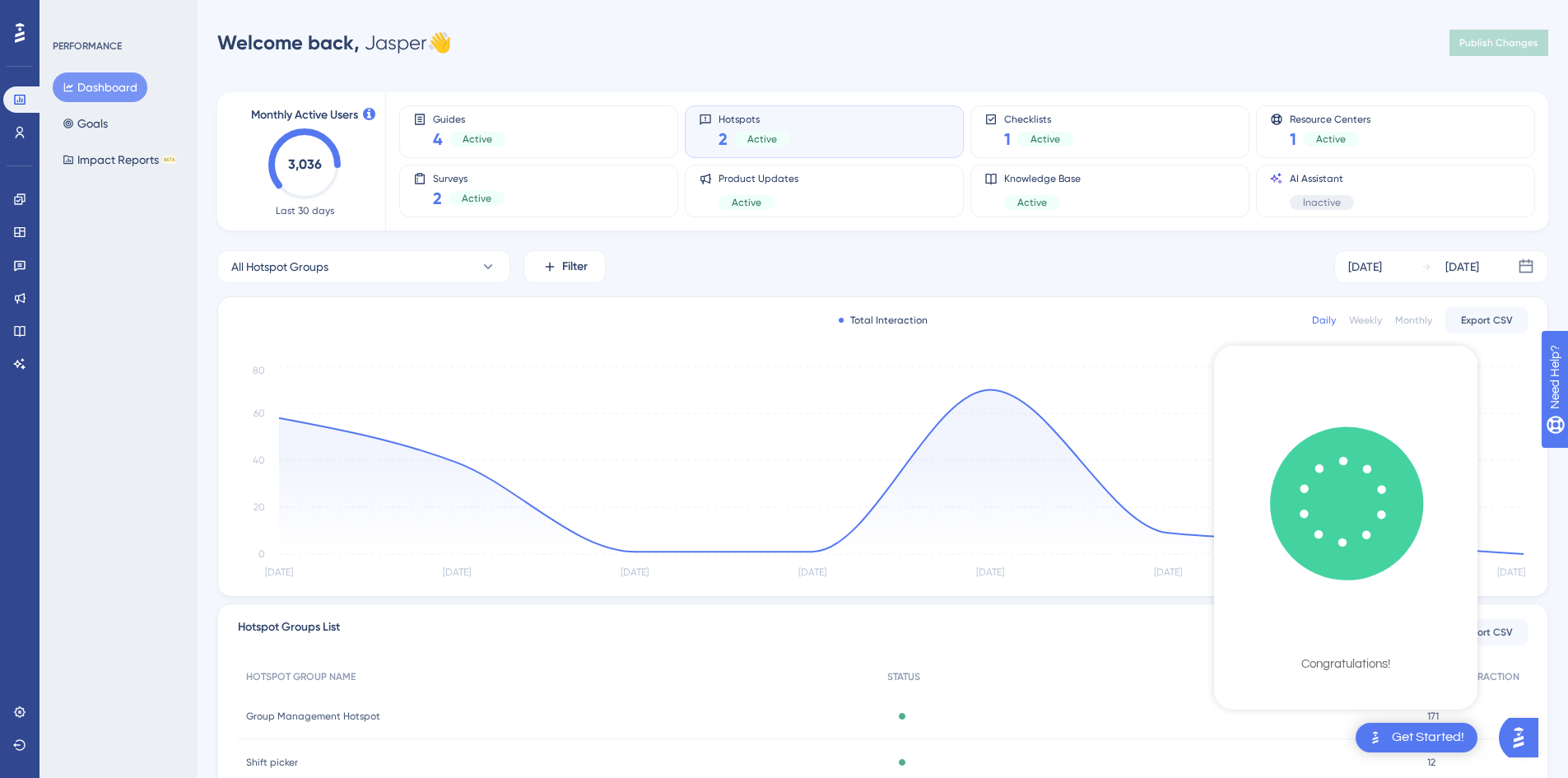
click at [1408, 741] on div "Get Started!" at bounding box center [1428, 737] width 73 height 18
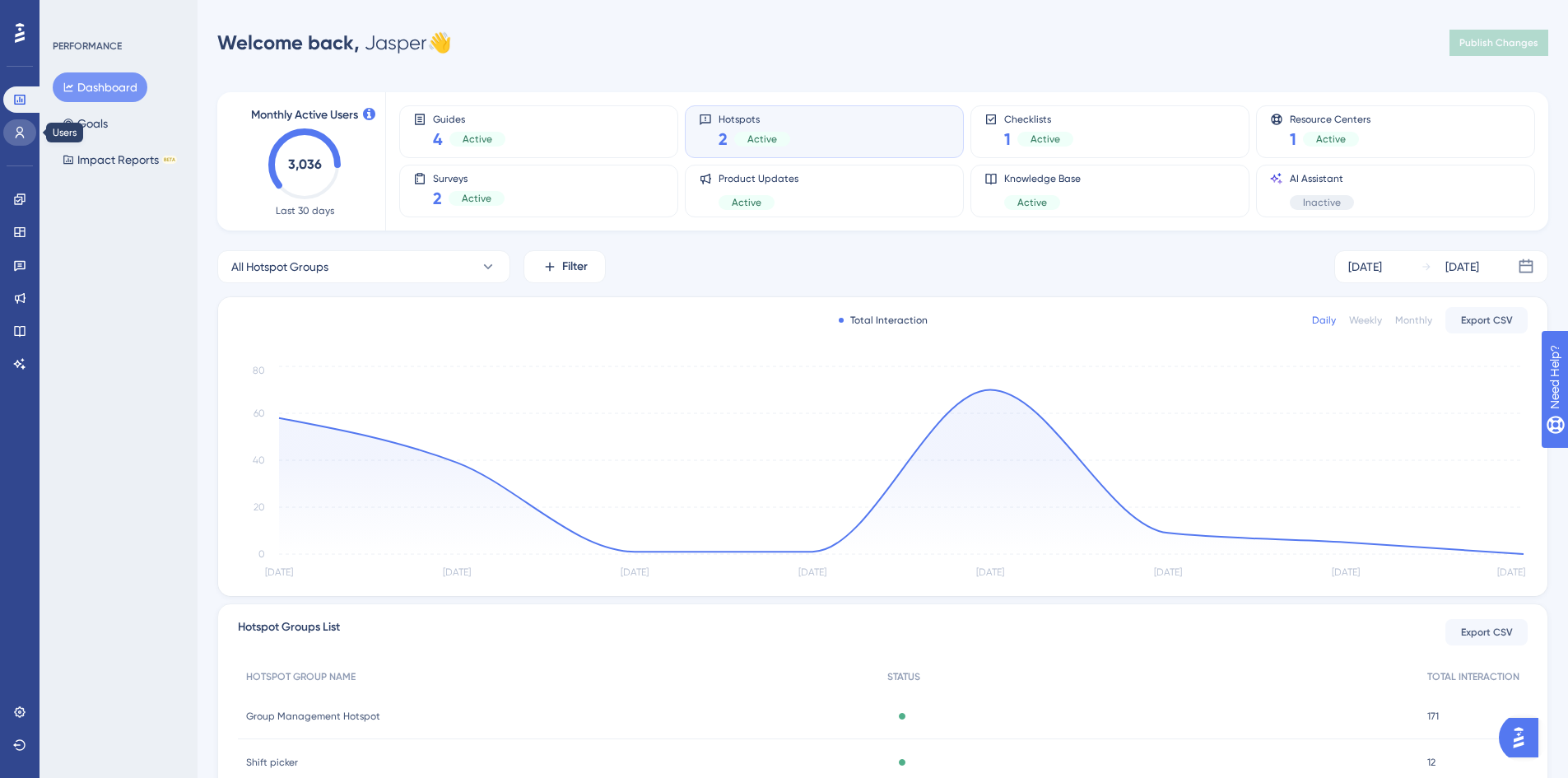
click at [24, 133] on icon at bounding box center [19, 131] width 13 height 13
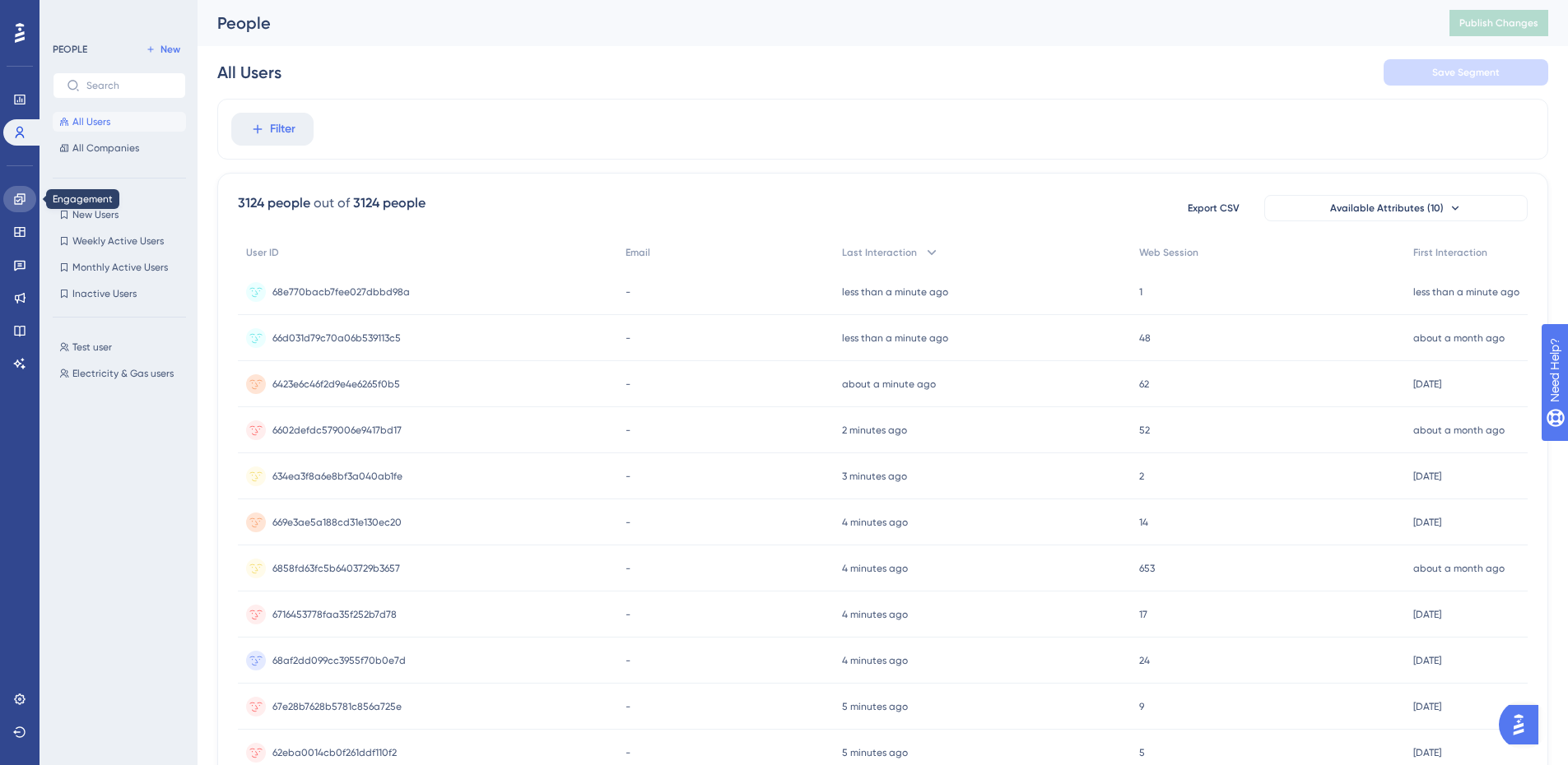
click at [16, 191] on link at bounding box center [20, 199] width 33 height 26
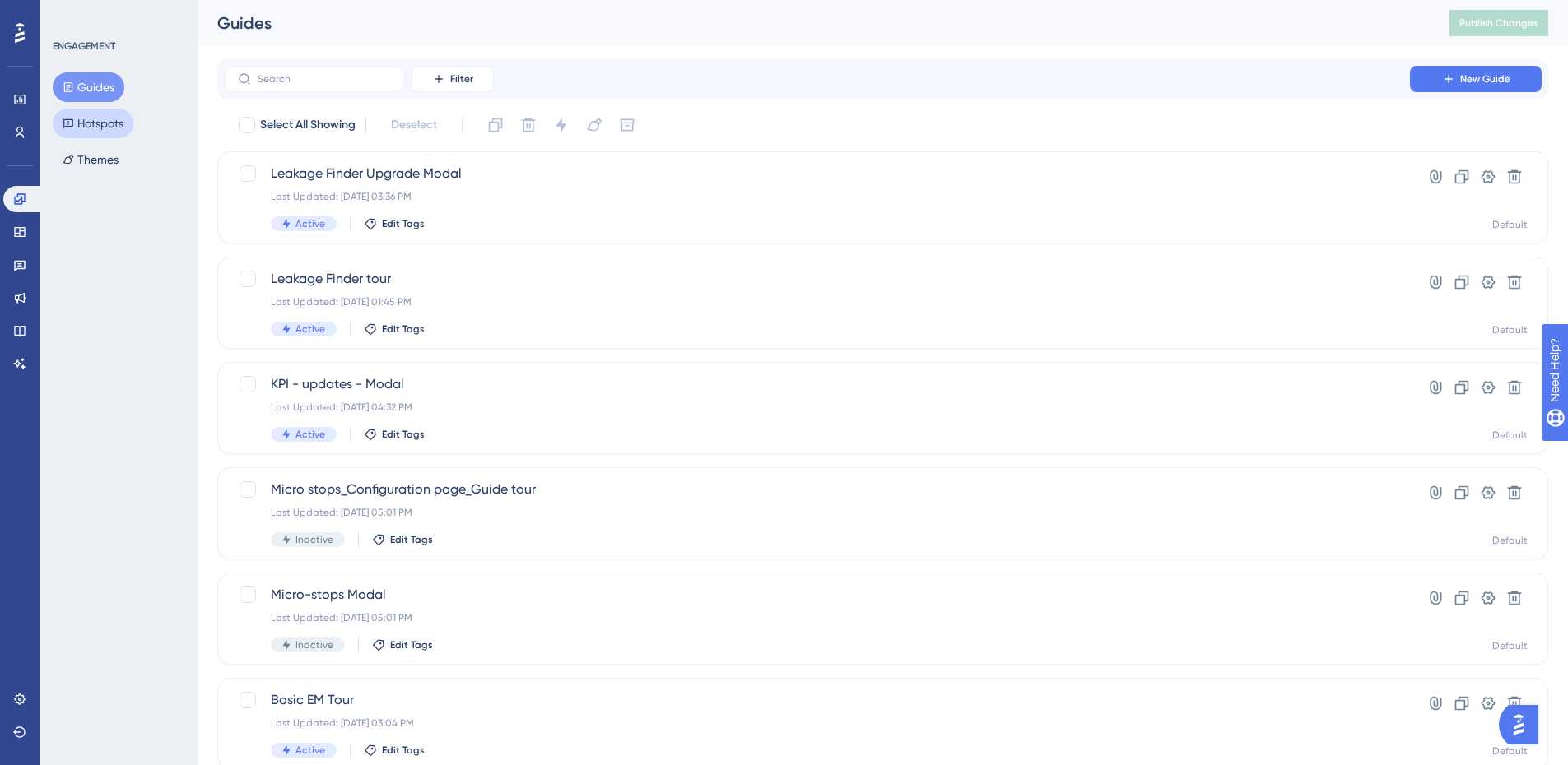
click at [100, 123] on button "Hotspots" at bounding box center [93, 123] width 80 height 29
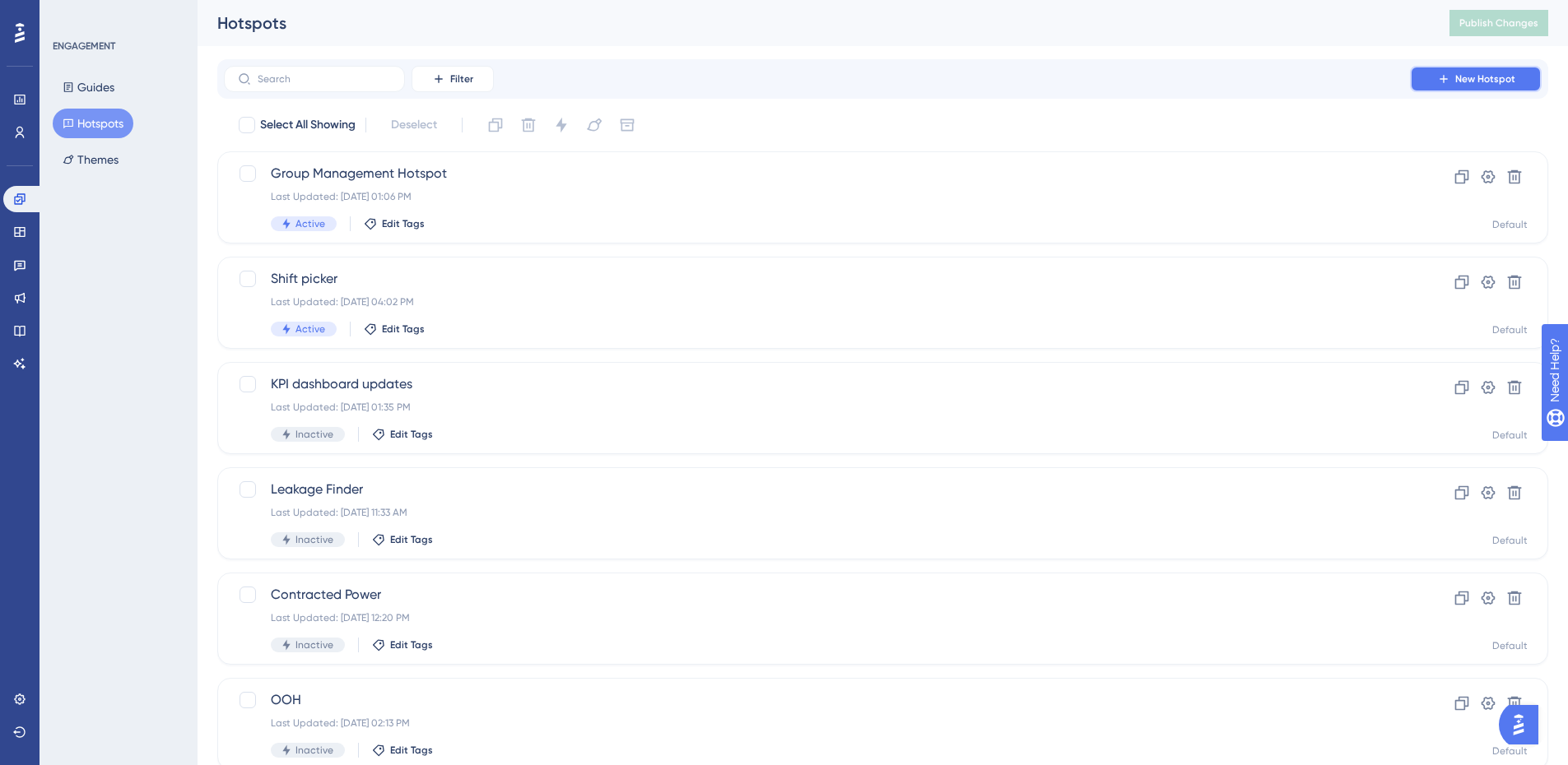
click at [1471, 75] on span "New Hotspot" at bounding box center [1485, 78] width 60 height 13
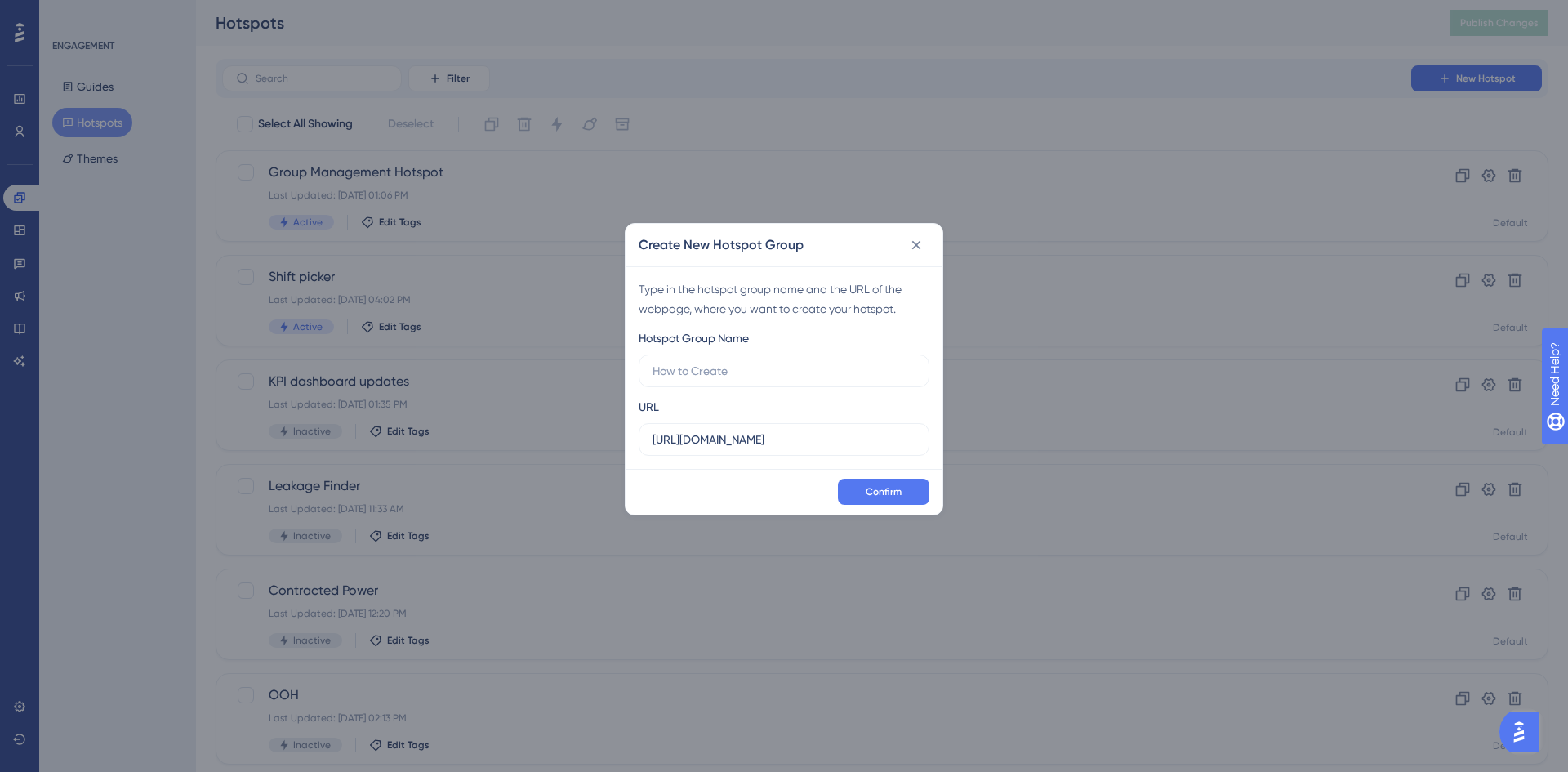
click at [1057, 86] on div "Create New Hotspot Group Type in the hotspot group name and the URL of the webp…" at bounding box center [784, 386] width 1568 height 772
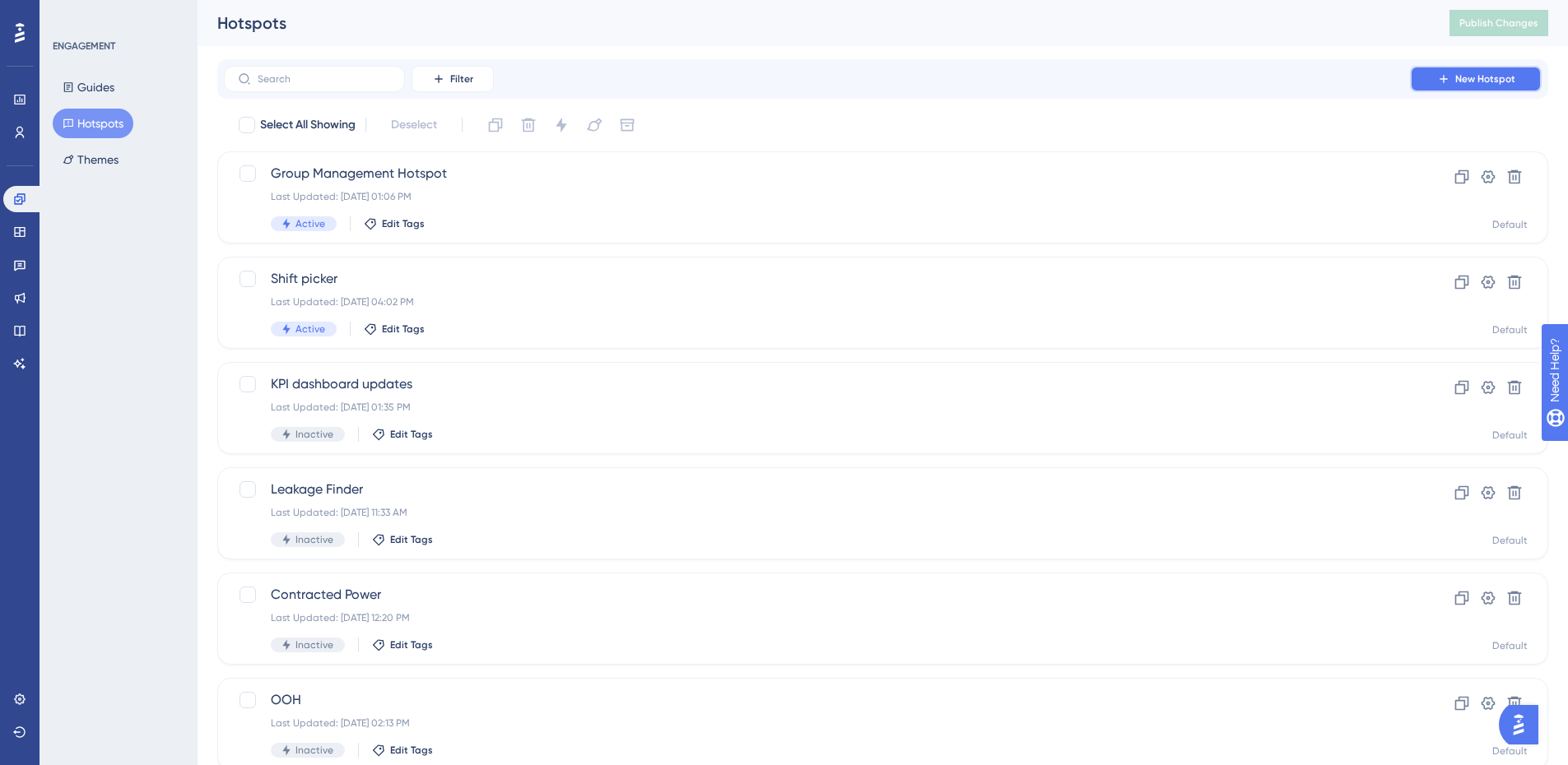
click at [1482, 72] on button "New Hotspot" at bounding box center [1475, 78] width 131 height 26
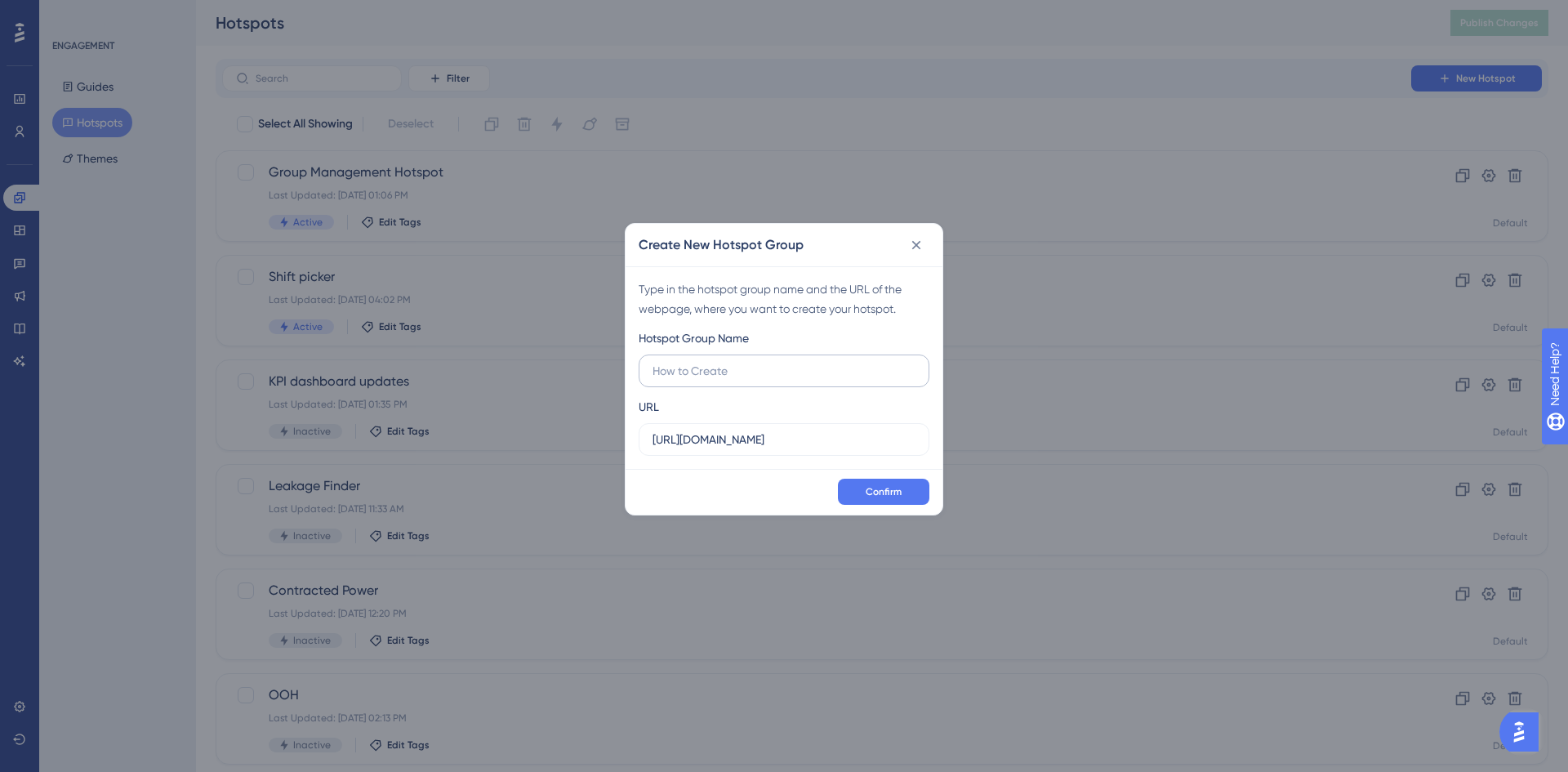
click at [692, 379] on input "text" at bounding box center [784, 370] width 263 height 18
type input "Asset comparison"
click at [715, 448] on label "https://app.sensorfact.nl" at bounding box center [784, 439] width 291 height 33
click at [715, 448] on input "https://app.sensorfact.nl" at bounding box center [784, 439] width 263 height 18
click at [715, 448] on label "https://app.sensorfact.nl" at bounding box center [784, 439] width 291 height 33
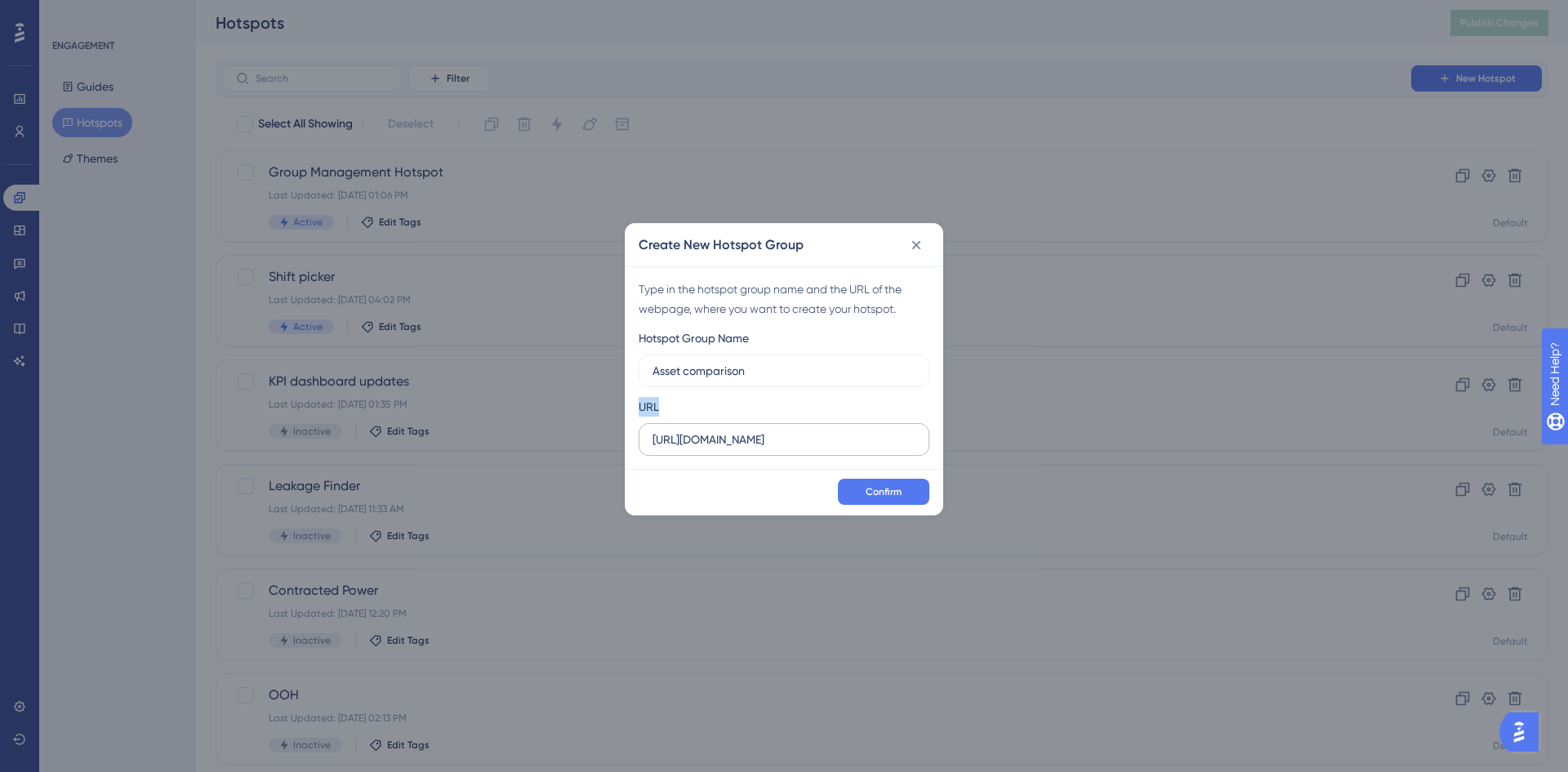
click at [715, 448] on input "https://app.sensorfact.nl" at bounding box center [784, 439] width 263 height 18
click at [715, 448] on label "https://app.sensorfact.nl" at bounding box center [784, 439] width 291 height 33
click at [715, 448] on input "https://app.sensorfact.nl" at bounding box center [784, 439] width 263 height 18
click at [719, 439] on input "https://app.sensorfact.nl" at bounding box center [784, 439] width 263 height 18
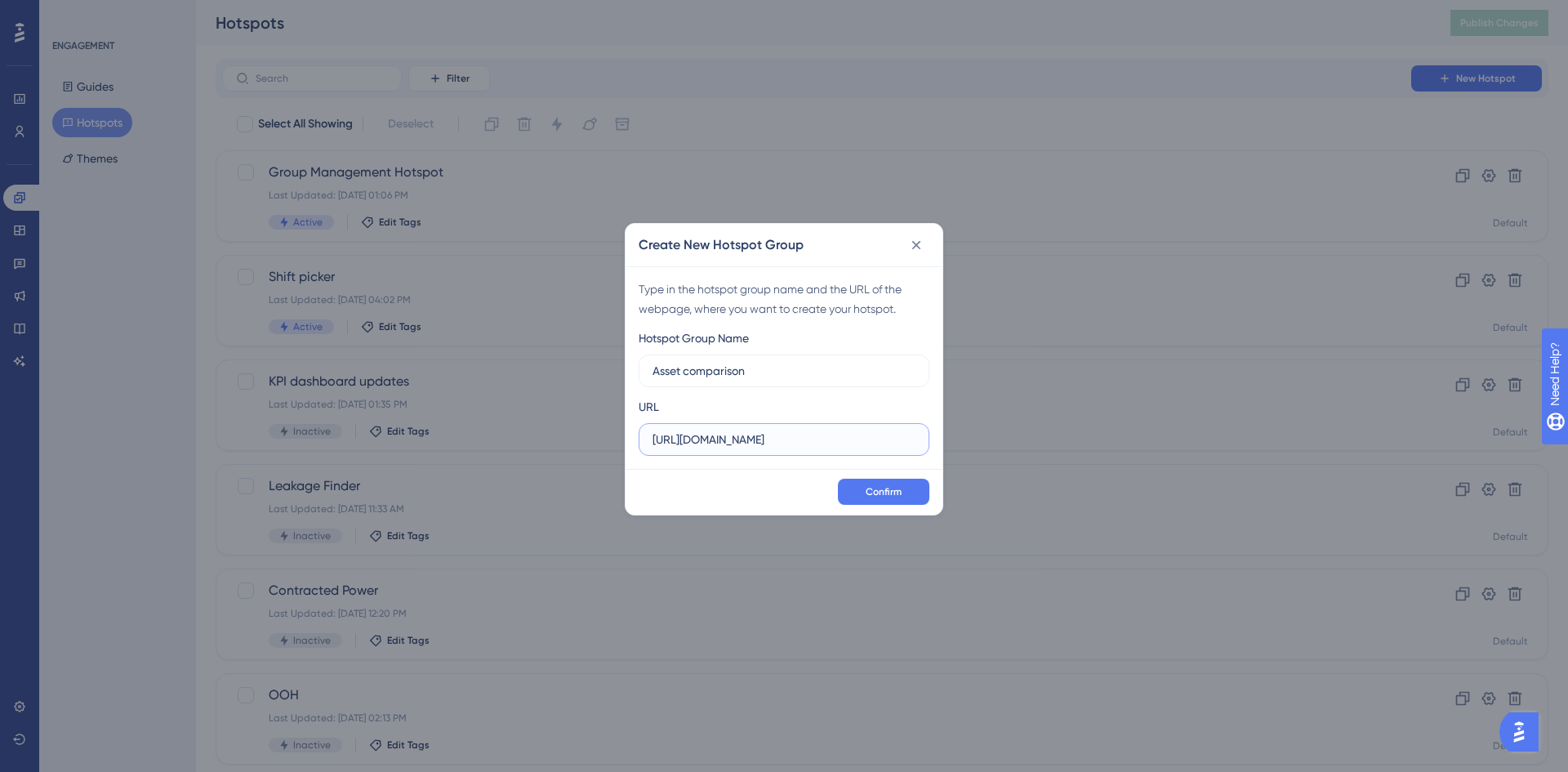
click at [719, 439] on input "https://app.sensorfact.nl" at bounding box center [784, 439] width 263 height 18
paste input "/predictive-maintenance/"
type input "https://app.sensorfact.nl/predictive-maintenance/"
click at [878, 496] on span "Confirm" at bounding box center [883, 491] width 36 height 13
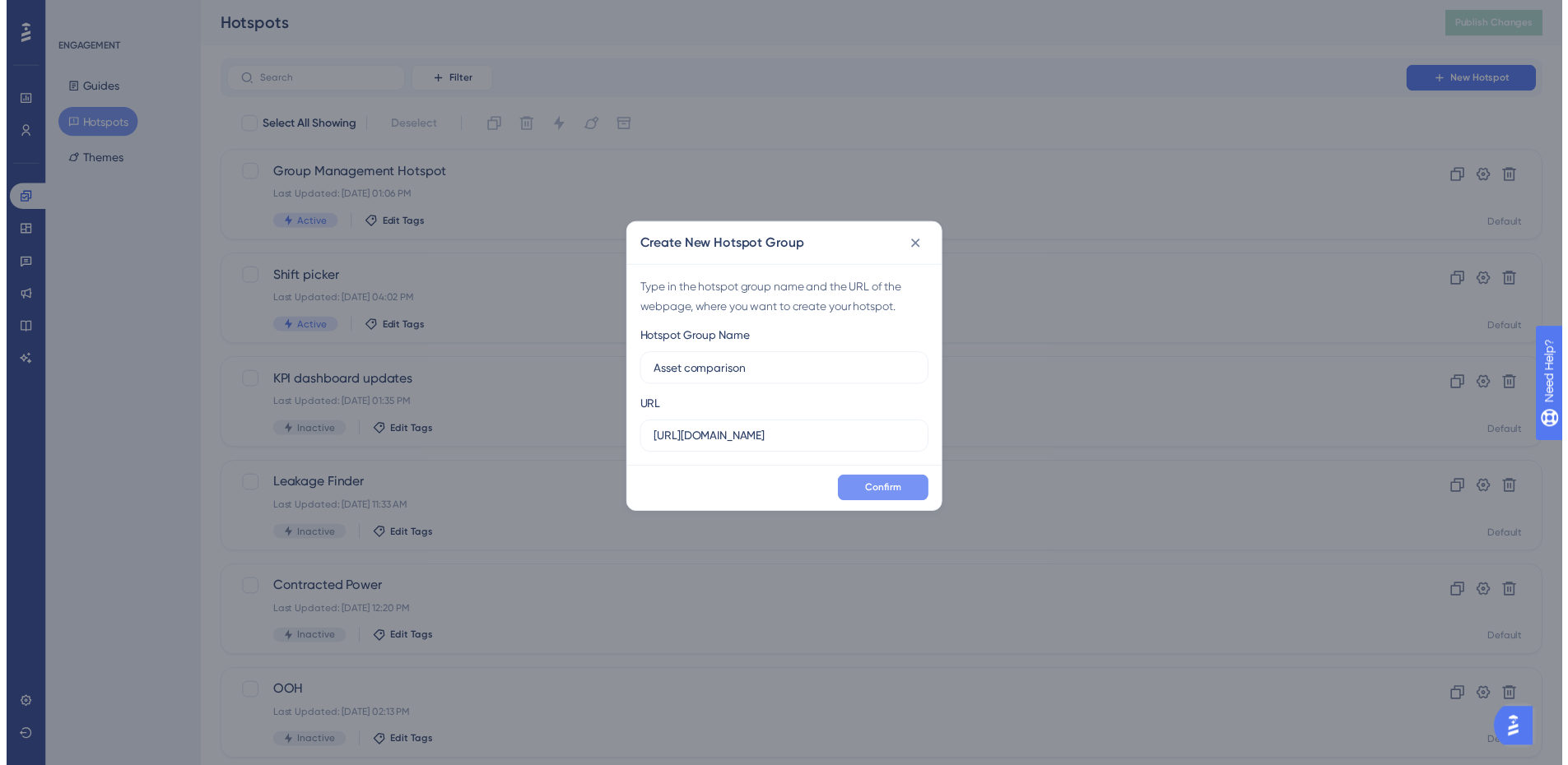
scroll to position [0, 0]
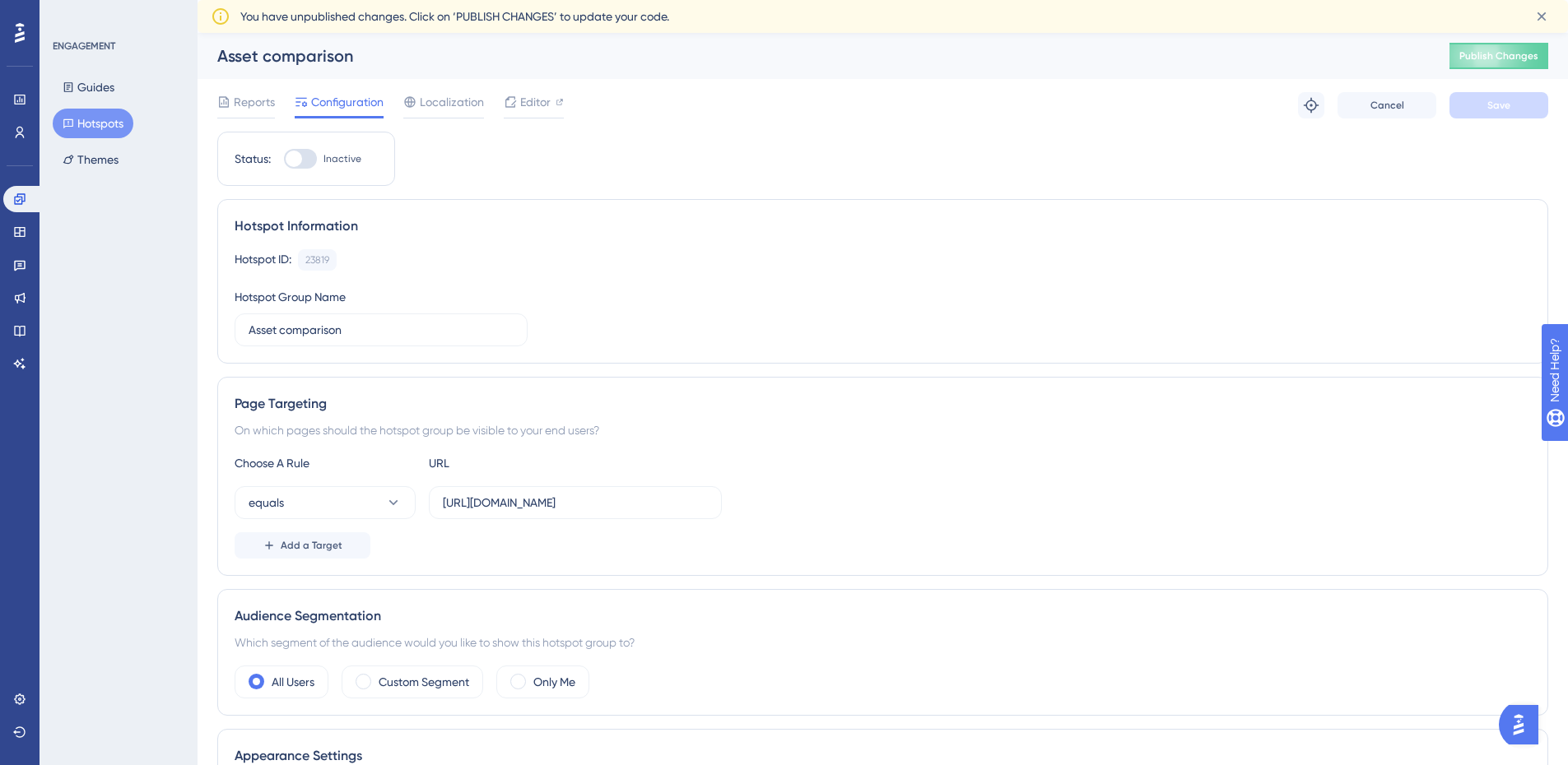
click at [686, 142] on div "Status: Inactive Hotspot Information Hotspot ID: 23819 Copy Hotspot Group Name …" at bounding box center [883, 684] width 1331 height 1106
click at [261, 104] on span "Reports" at bounding box center [254, 102] width 41 height 20
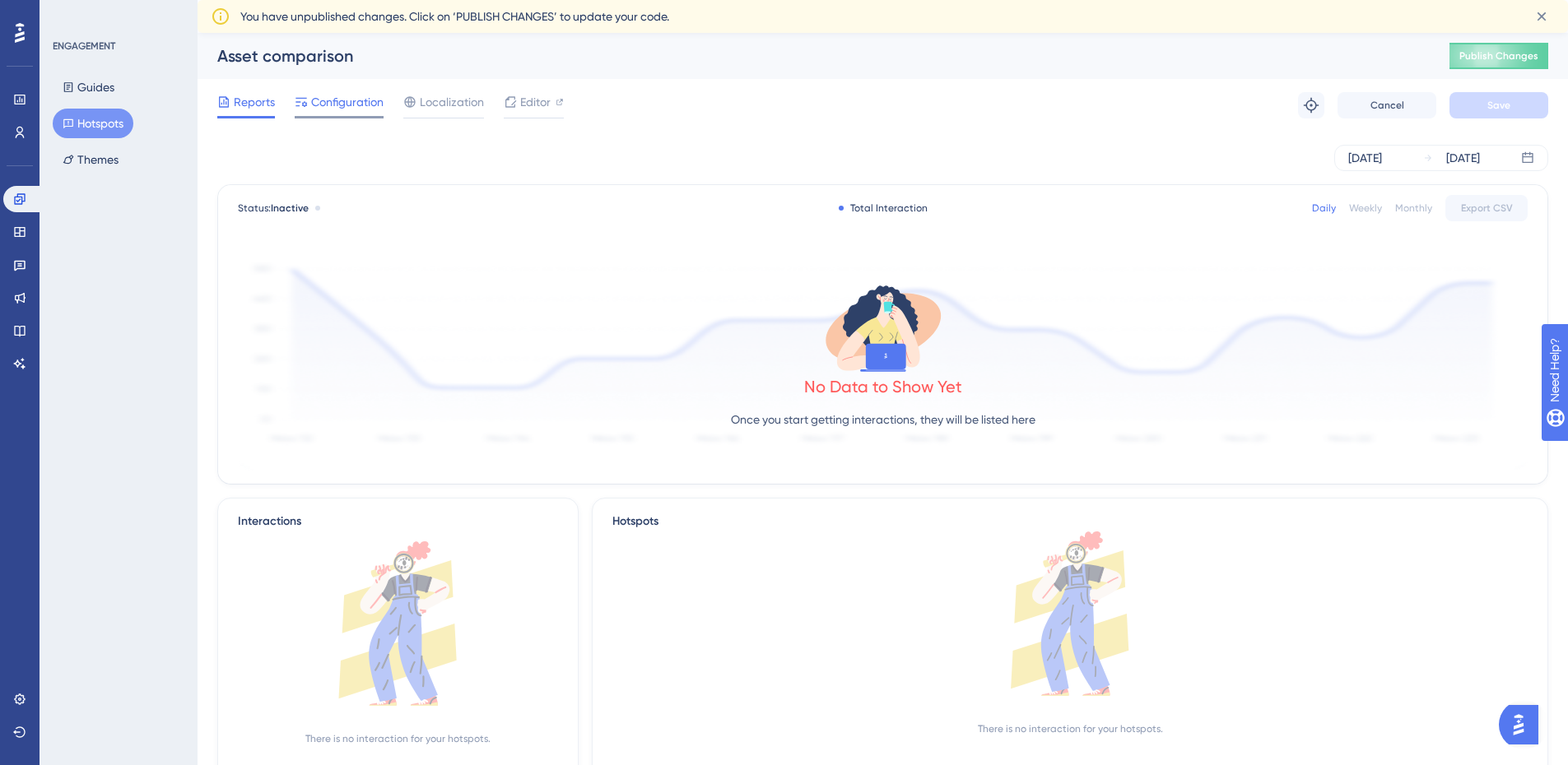
click at [322, 103] on span "Configuration" at bounding box center [347, 102] width 73 height 20
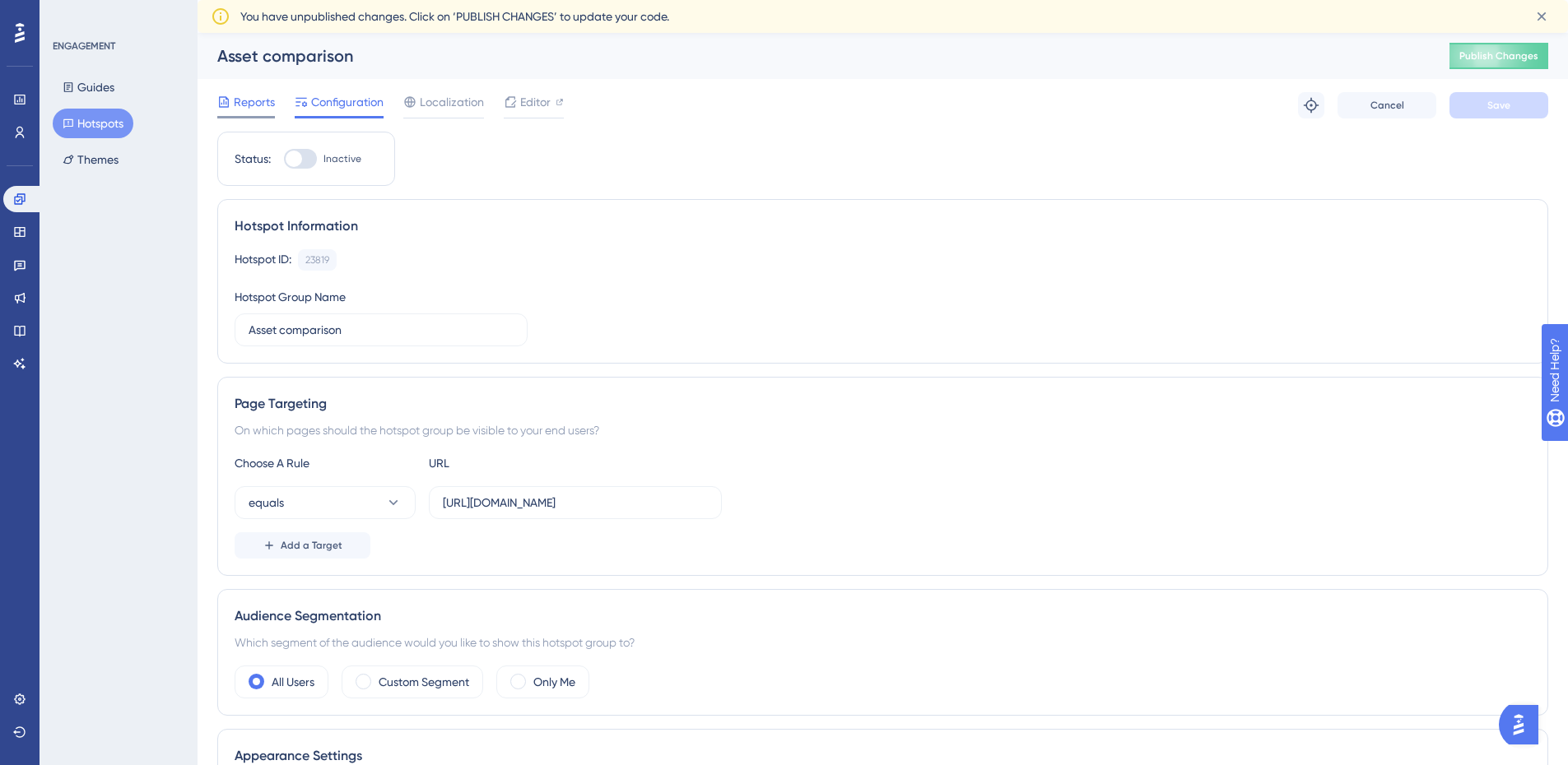
click at [218, 95] on div "Performance Users Engagement Widgets Feedback Product Updates Knowledge Base AI…" at bounding box center [883, 648] width 1370 height 1230
click at [247, 95] on span "Reports" at bounding box center [254, 102] width 41 height 20
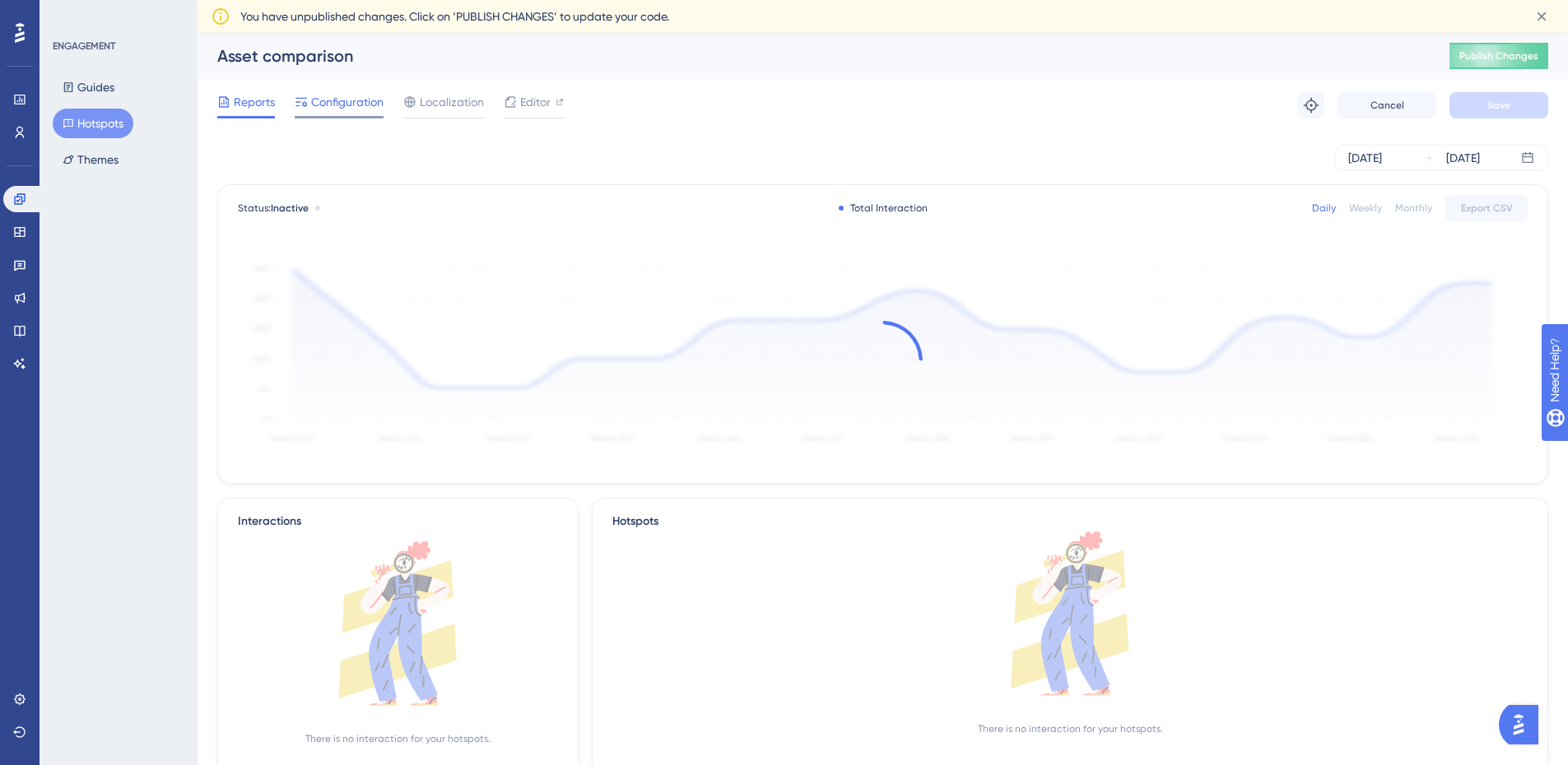
click at [331, 99] on span "Configuration" at bounding box center [347, 102] width 73 height 20
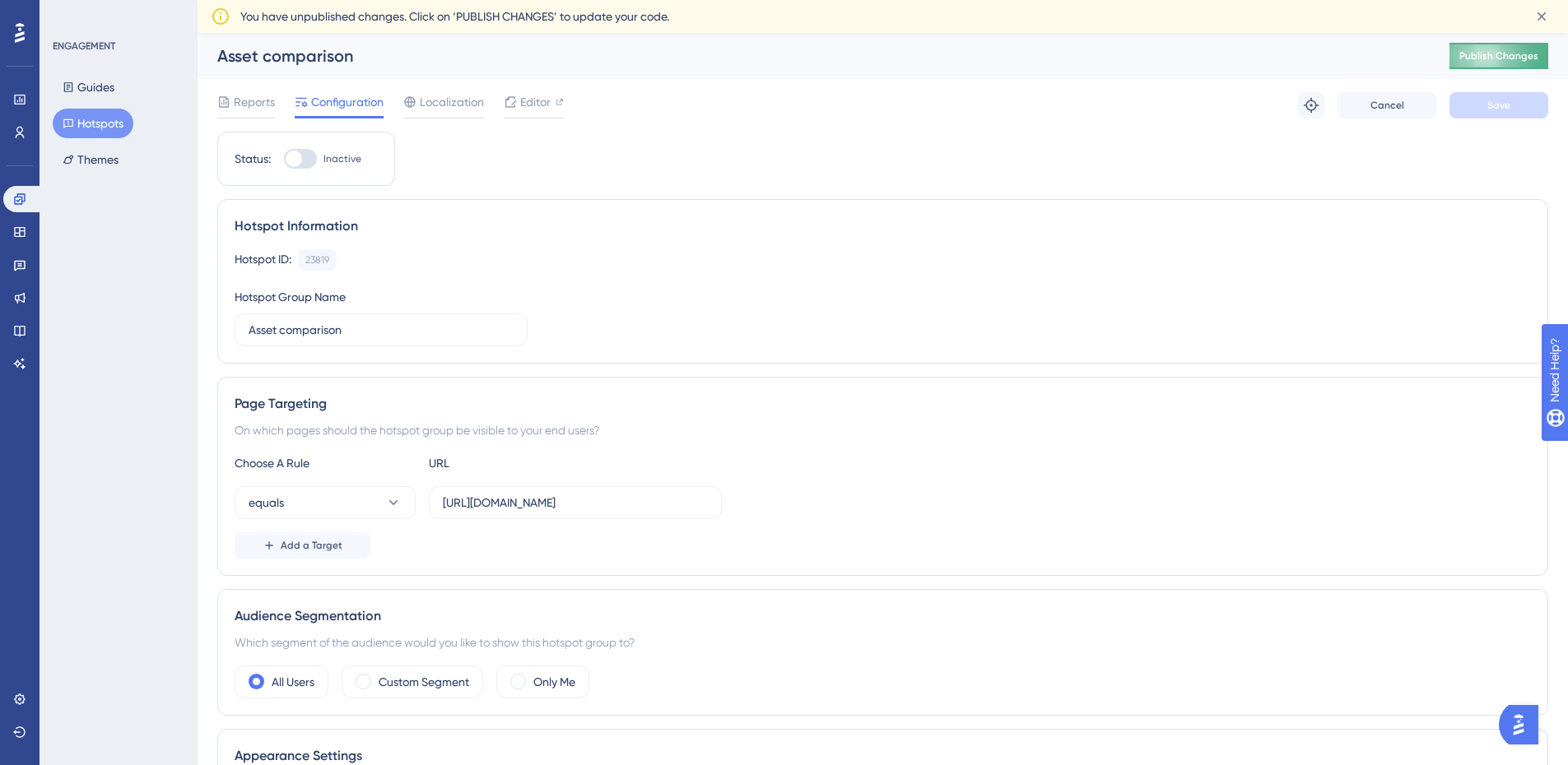
click at [1508, 60] on span "Publish Changes" at bounding box center [1498, 55] width 79 height 13
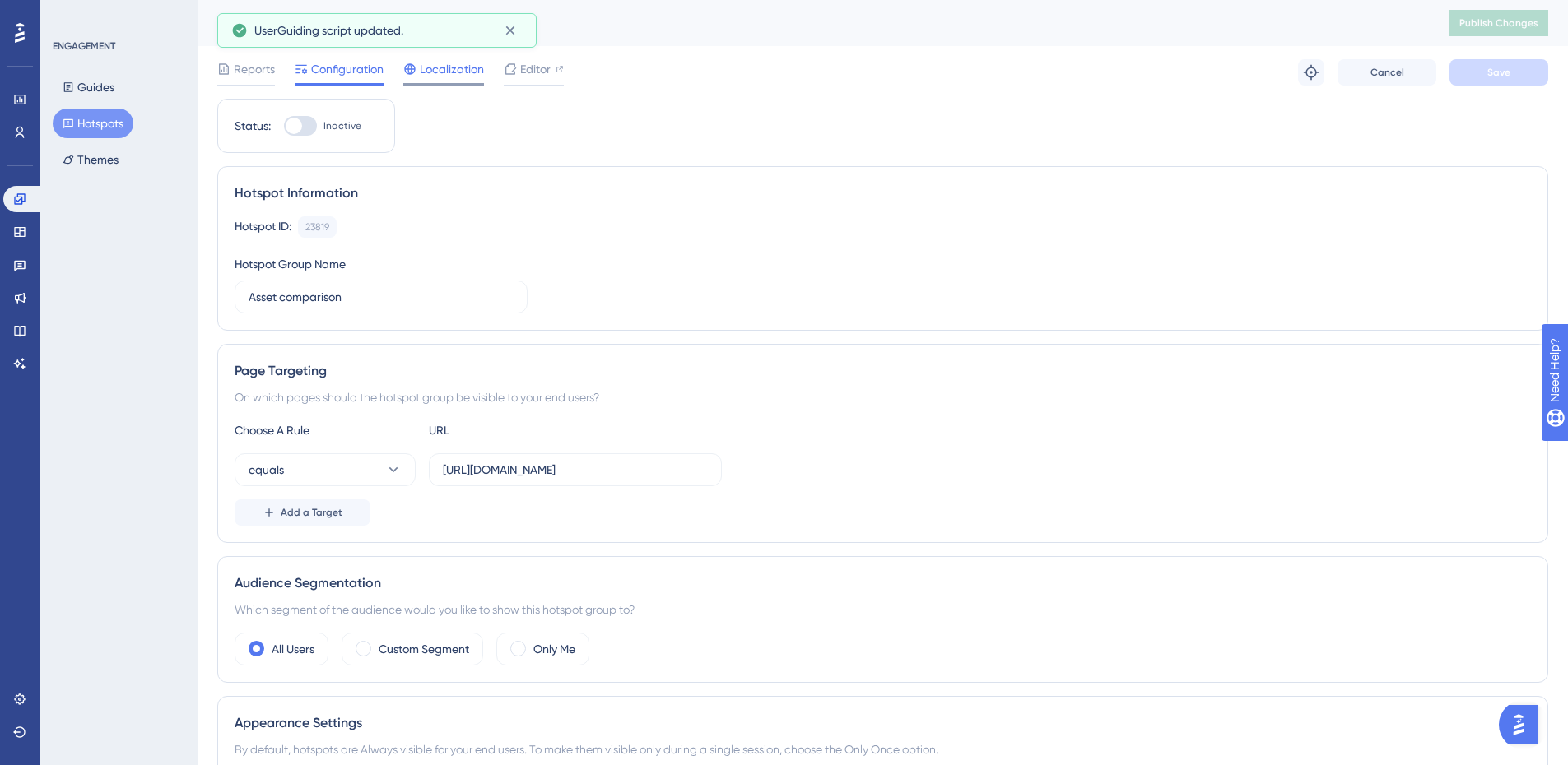
click at [438, 72] on span "Localization" at bounding box center [451, 69] width 64 height 20
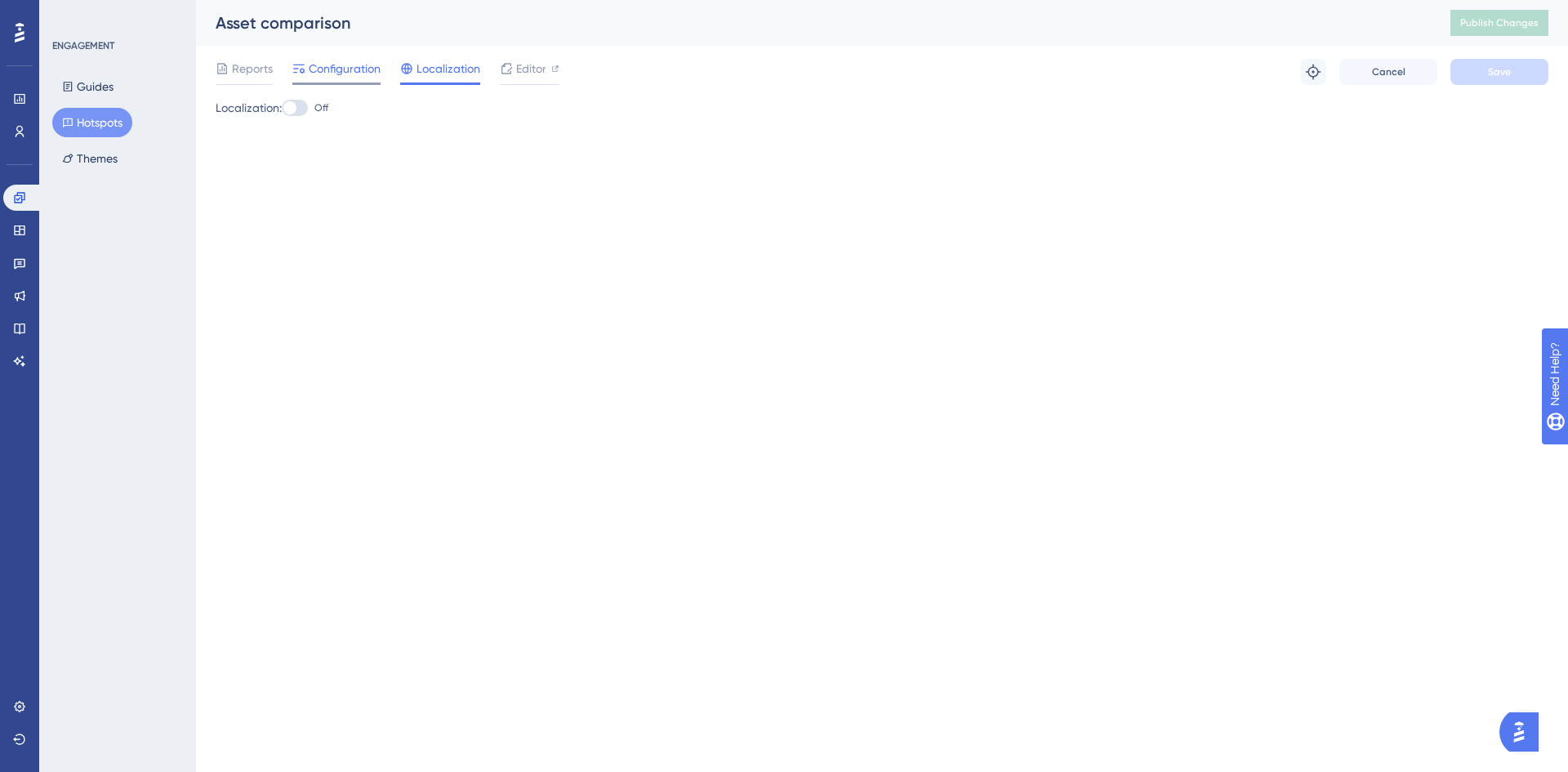
click at [320, 79] on div "Configuration" at bounding box center [337, 71] width 89 height 26
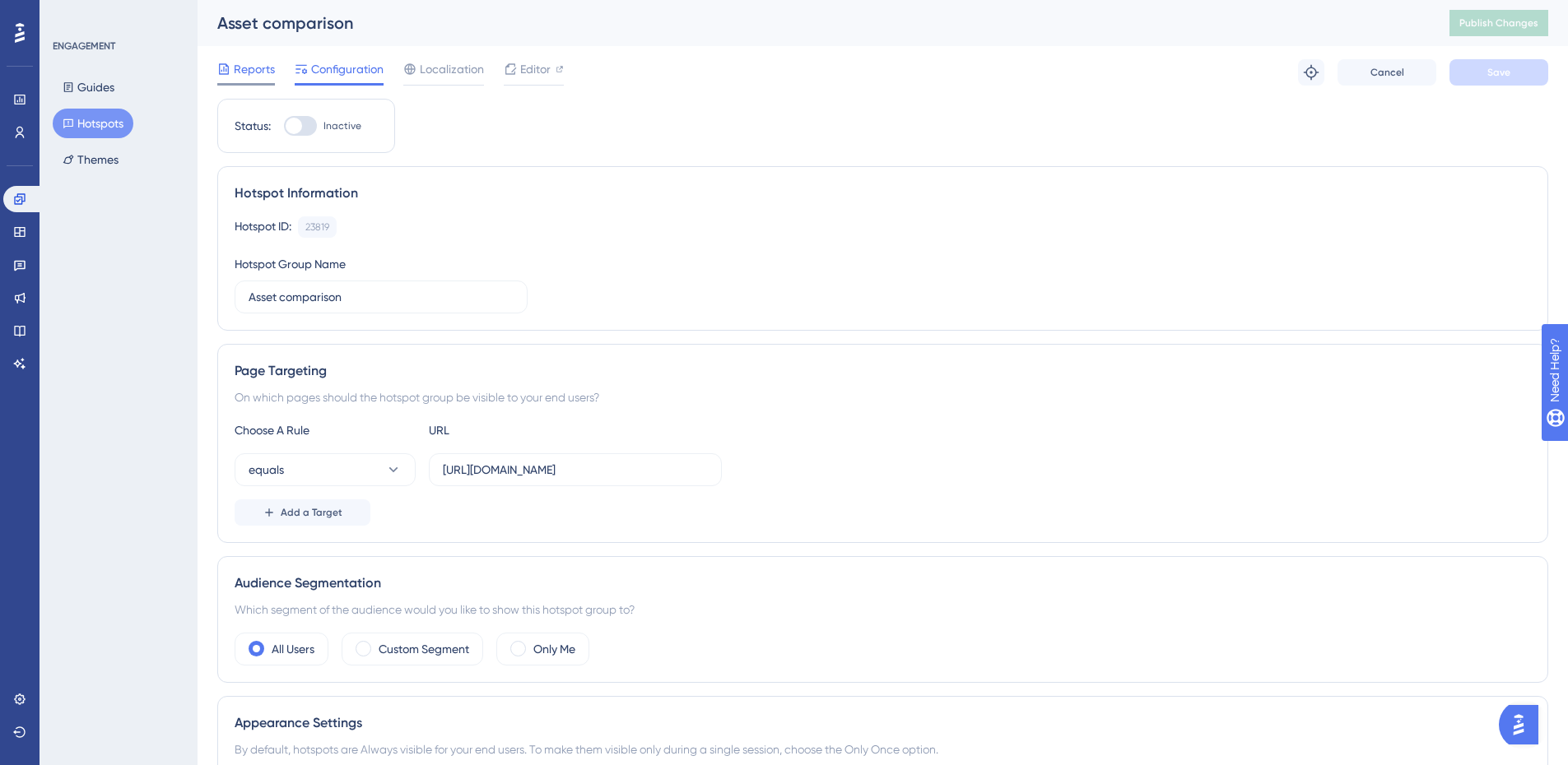
click at [263, 78] on span "Reports" at bounding box center [254, 69] width 41 height 20
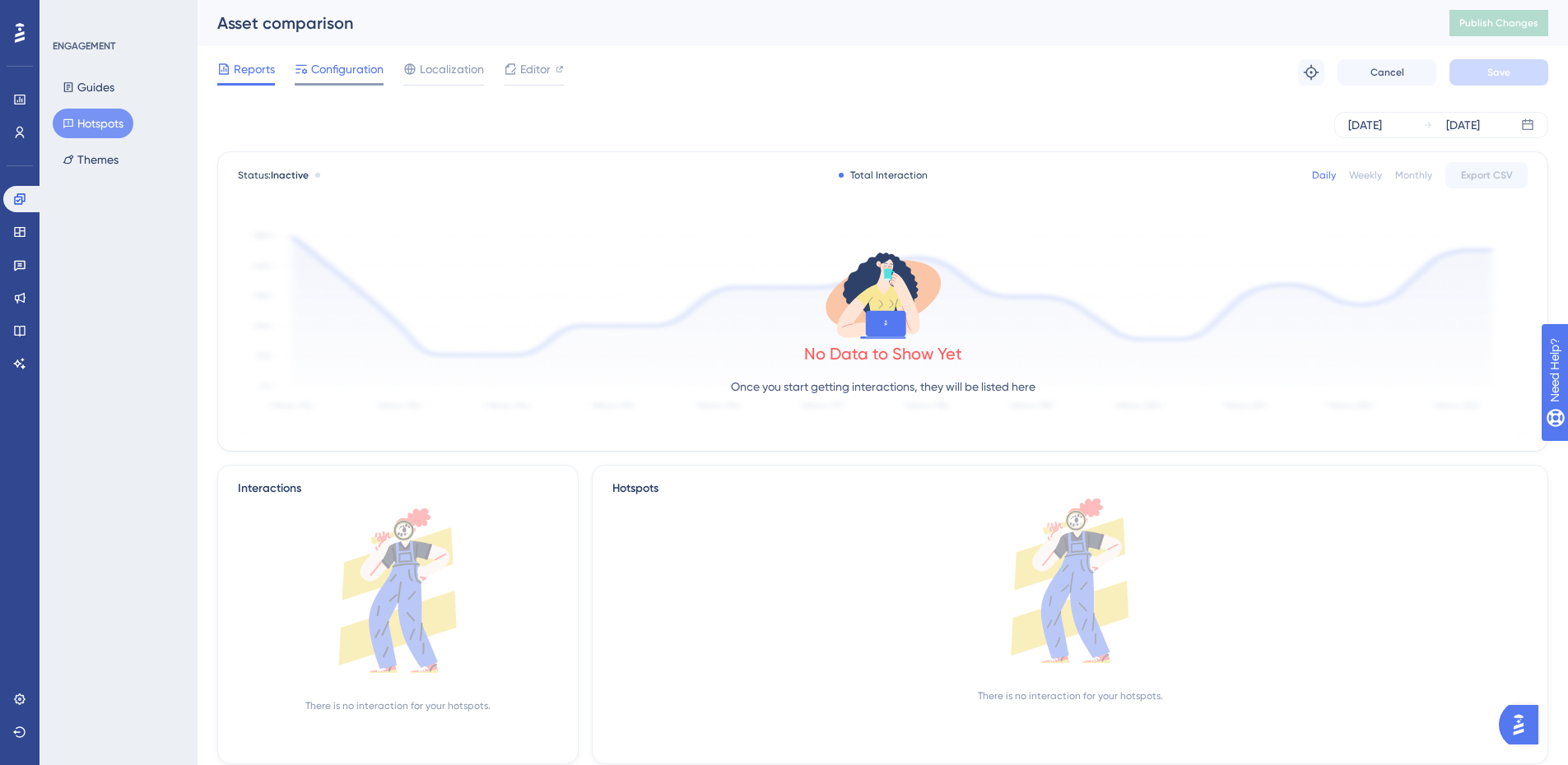
click at [323, 69] on span "Configuration" at bounding box center [347, 69] width 73 height 20
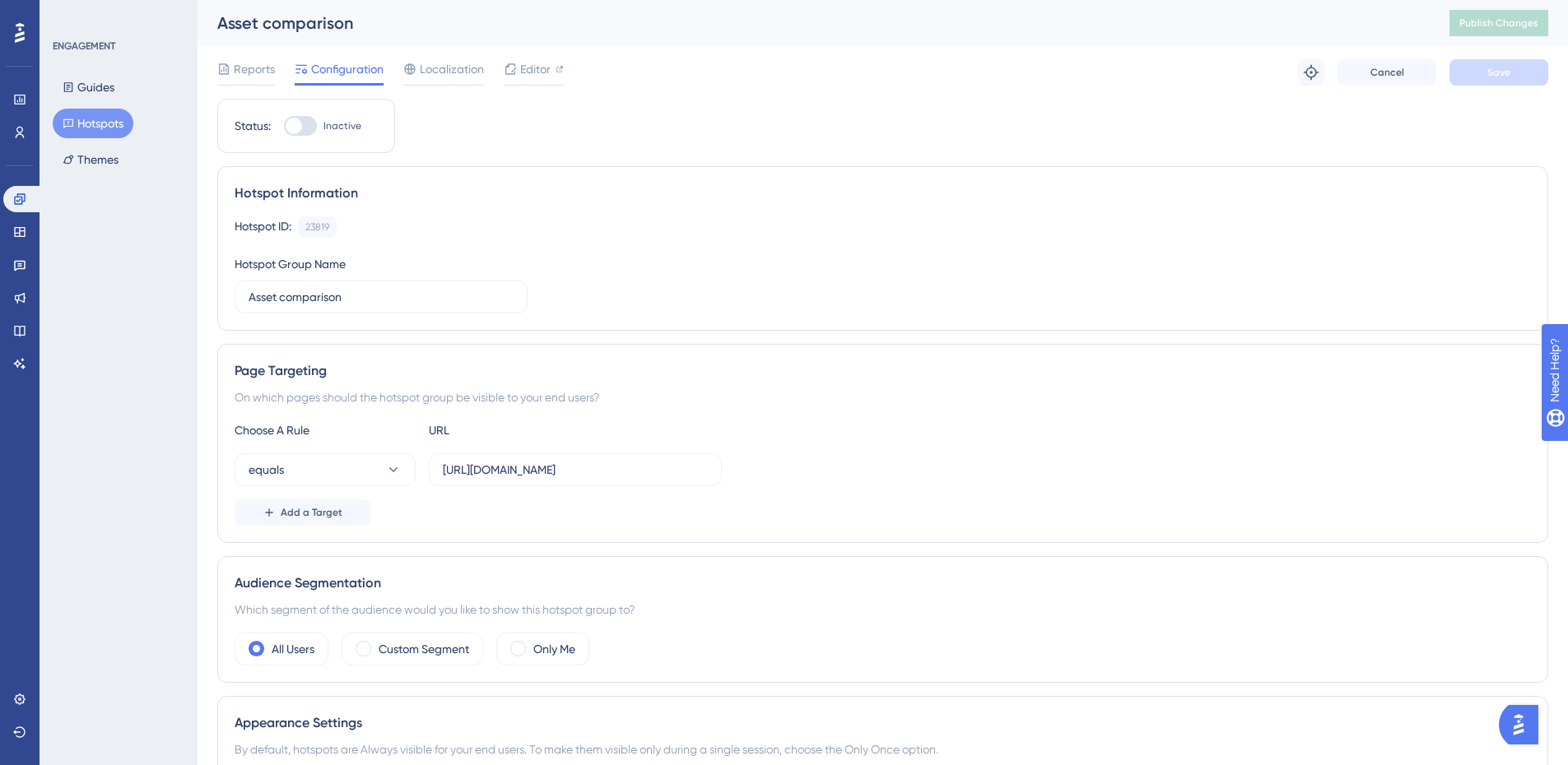
click at [123, 123] on button "Hotspots" at bounding box center [93, 123] width 80 height 29
